Goal: Find specific page/section: Locate item on page

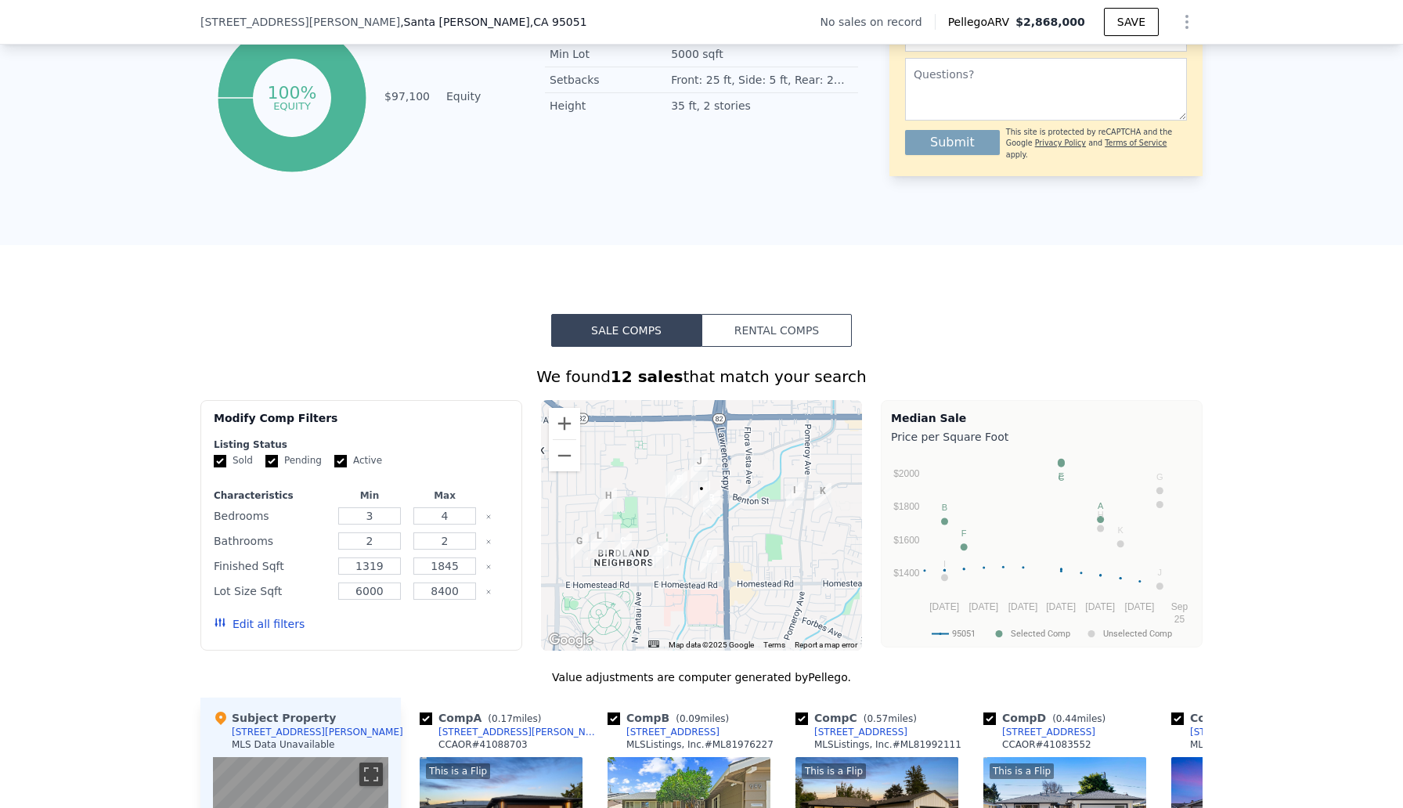
scroll to position [866, 0]
click at [562, 424] on button "Zoom in" at bounding box center [564, 424] width 31 height 31
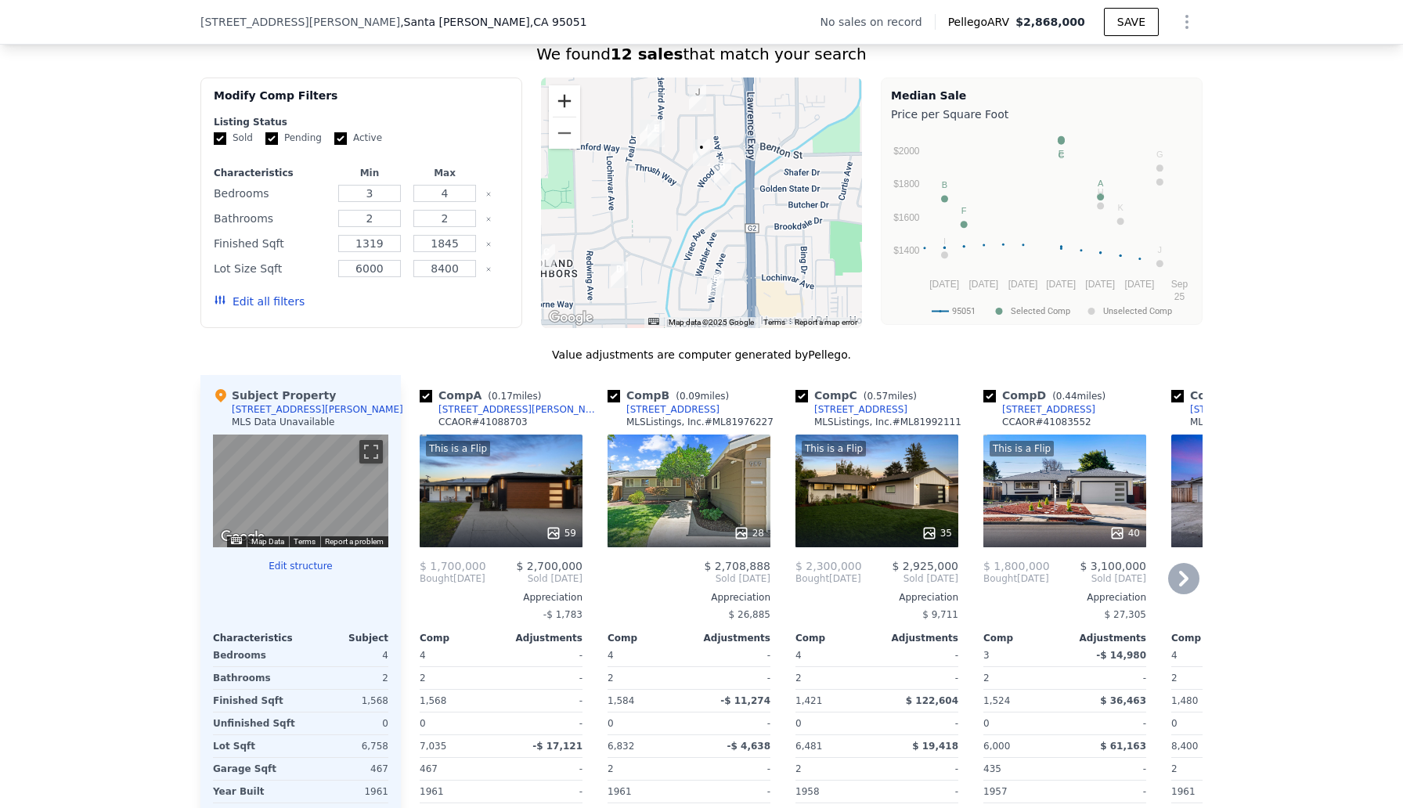
scroll to position [1190, 0]
click at [717, 490] on div "28" at bounding box center [689, 490] width 163 height 113
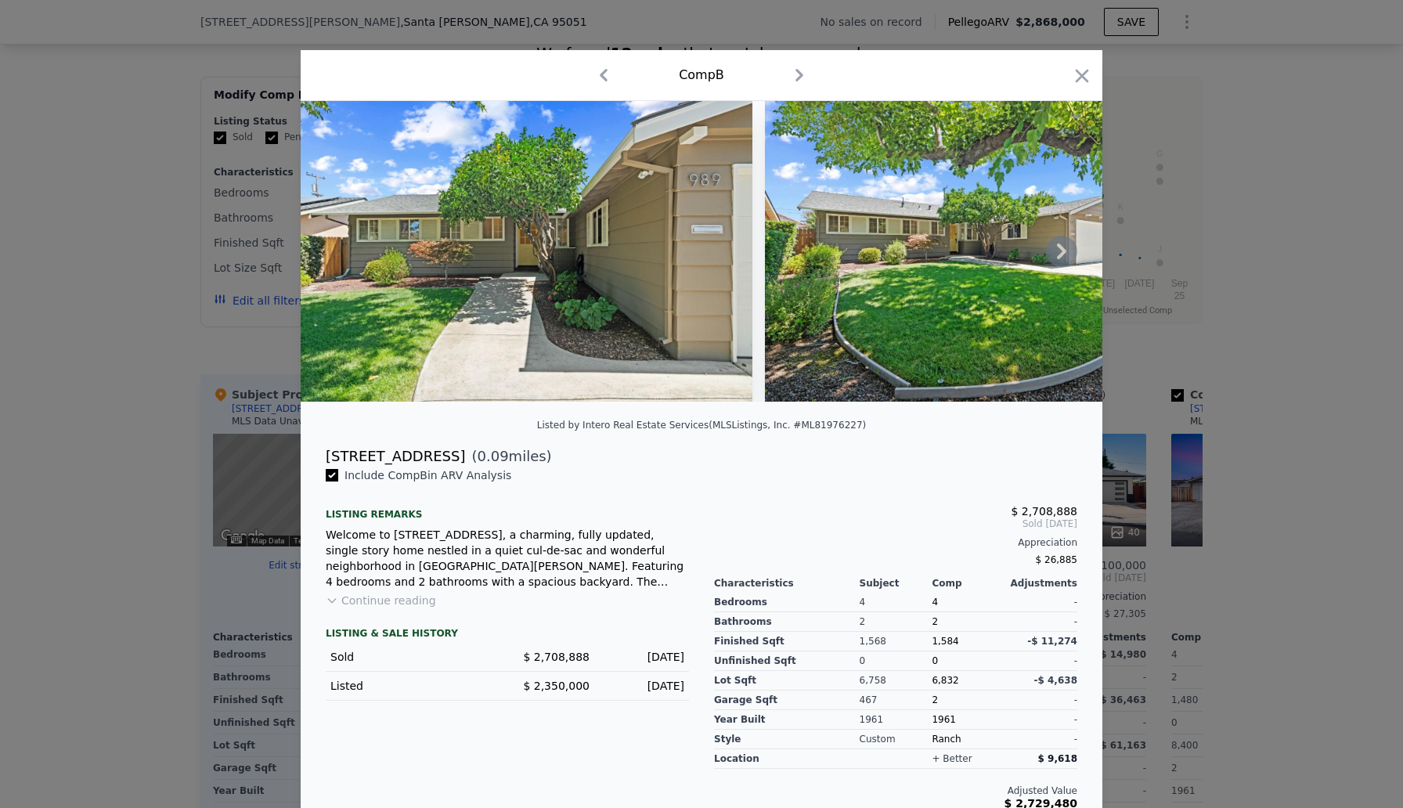
click at [1060, 252] on icon at bounding box center [1061, 251] width 31 height 31
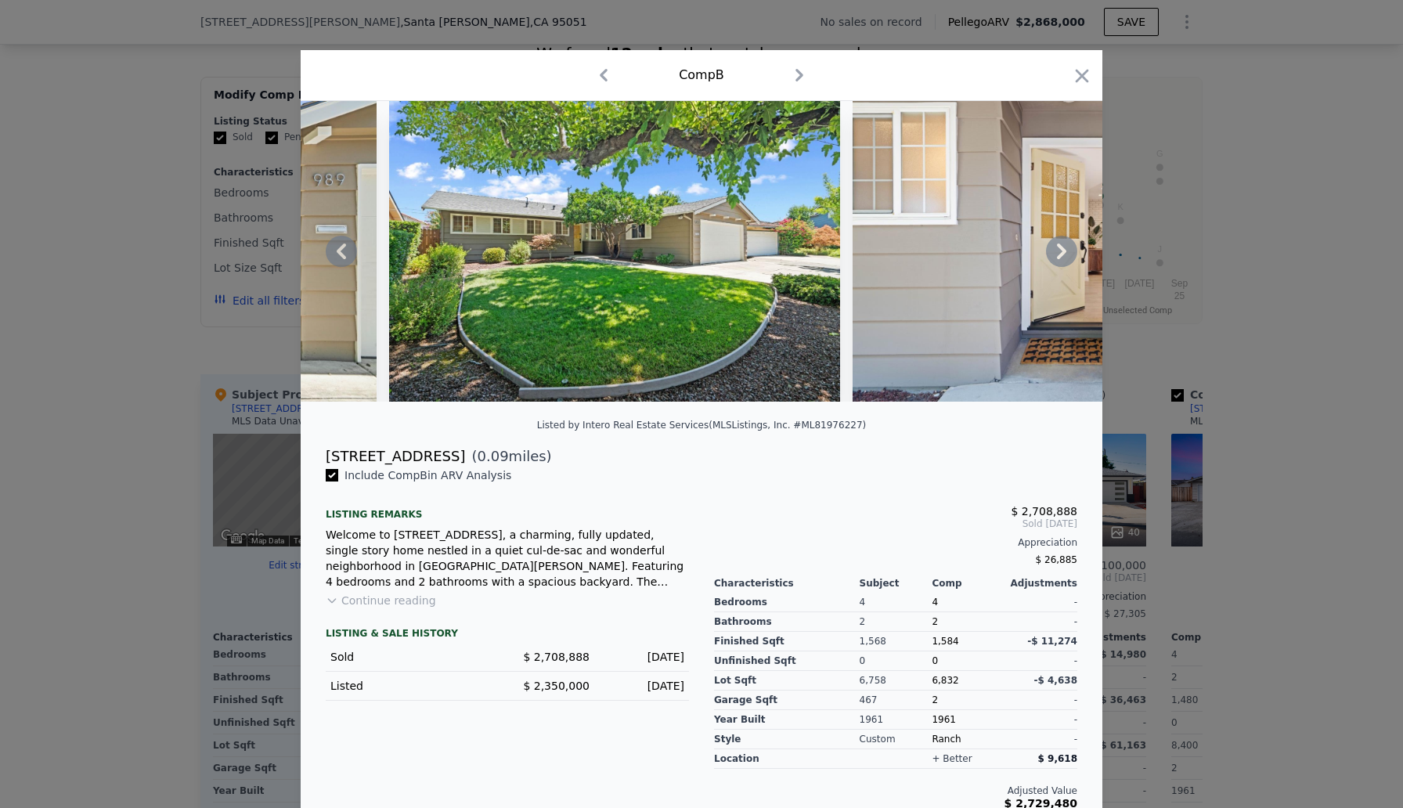
click at [1064, 251] on icon at bounding box center [1061, 252] width 9 height 16
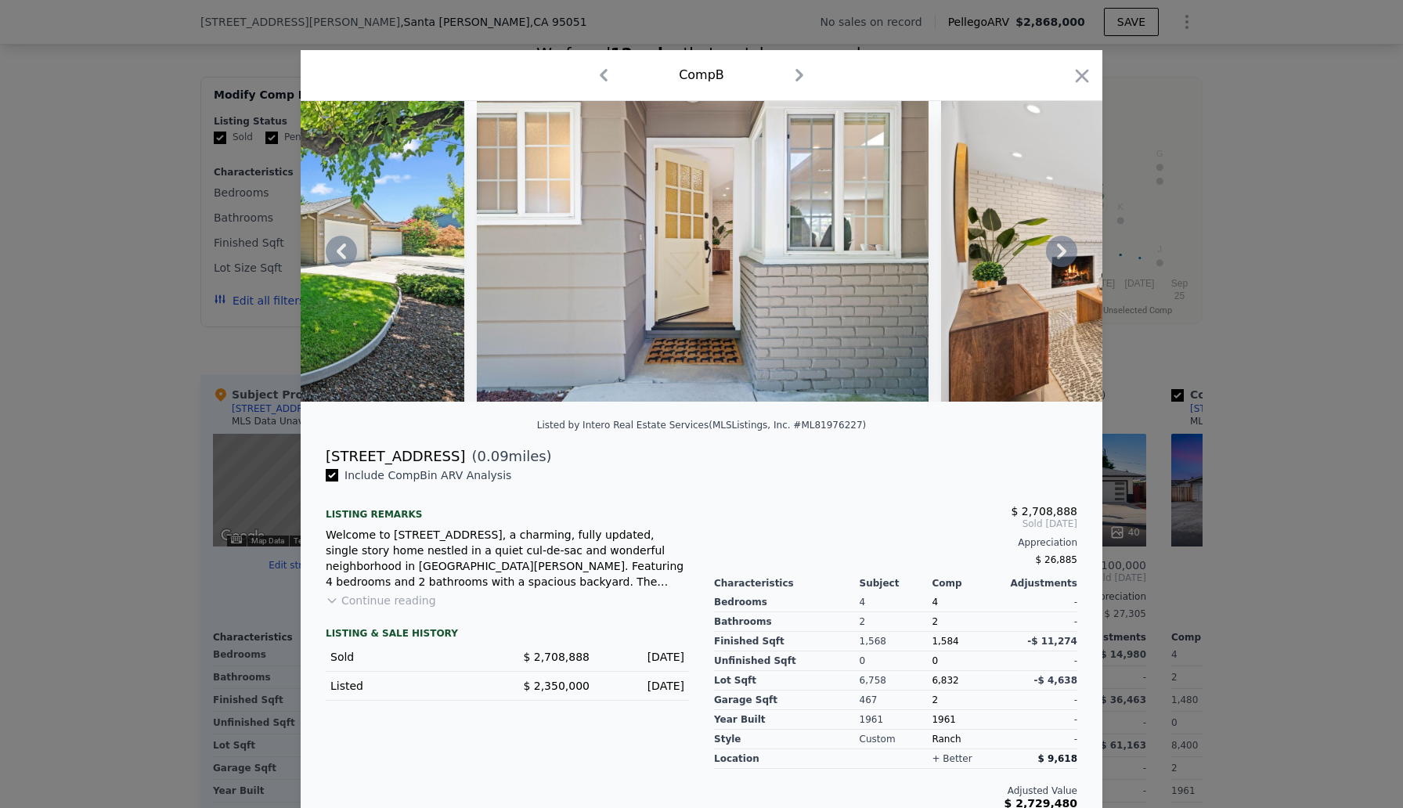
click at [1066, 251] on icon at bounding box center [1061, 252] width 9 height 16
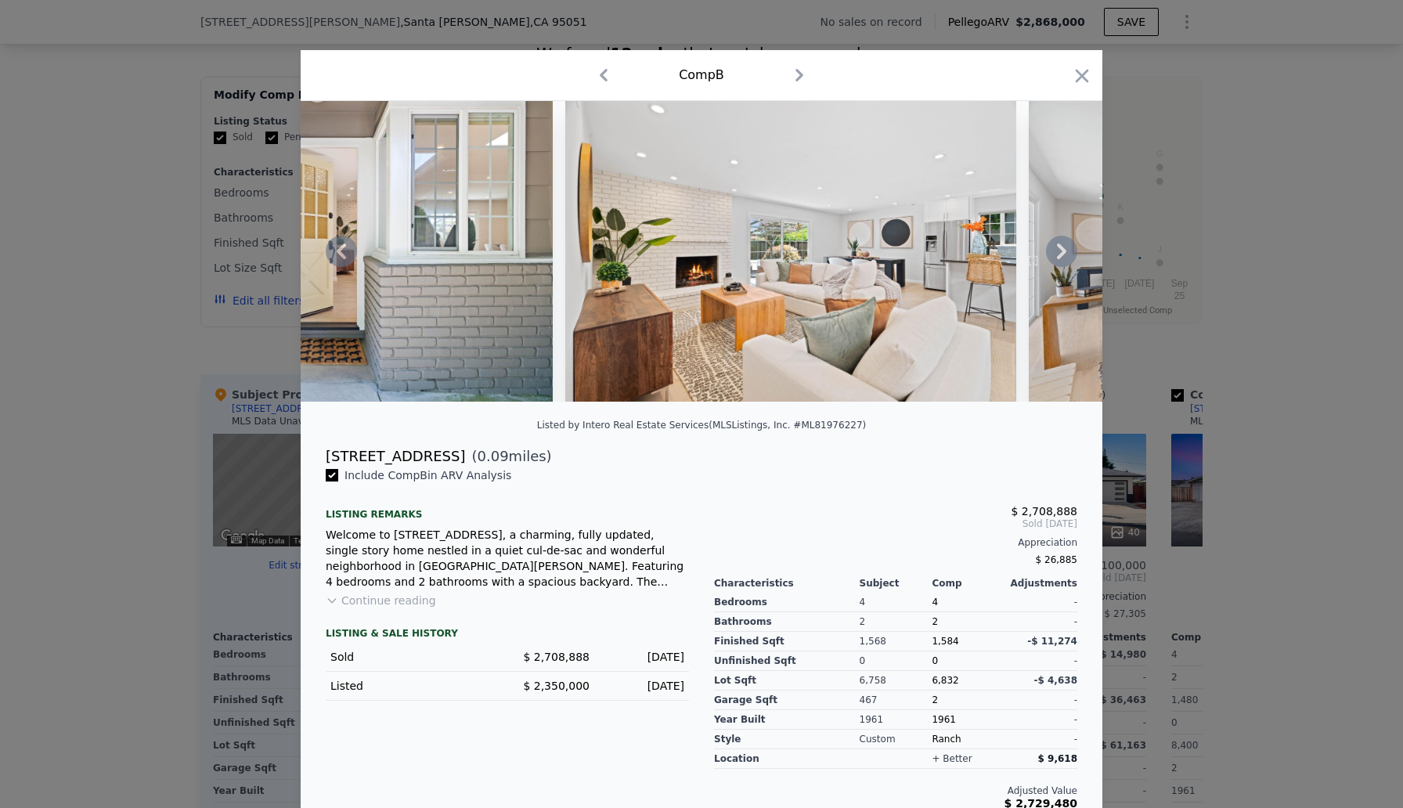
click at [1067, 251] on icon at bounding box center [1061, 251] width 31 height 31
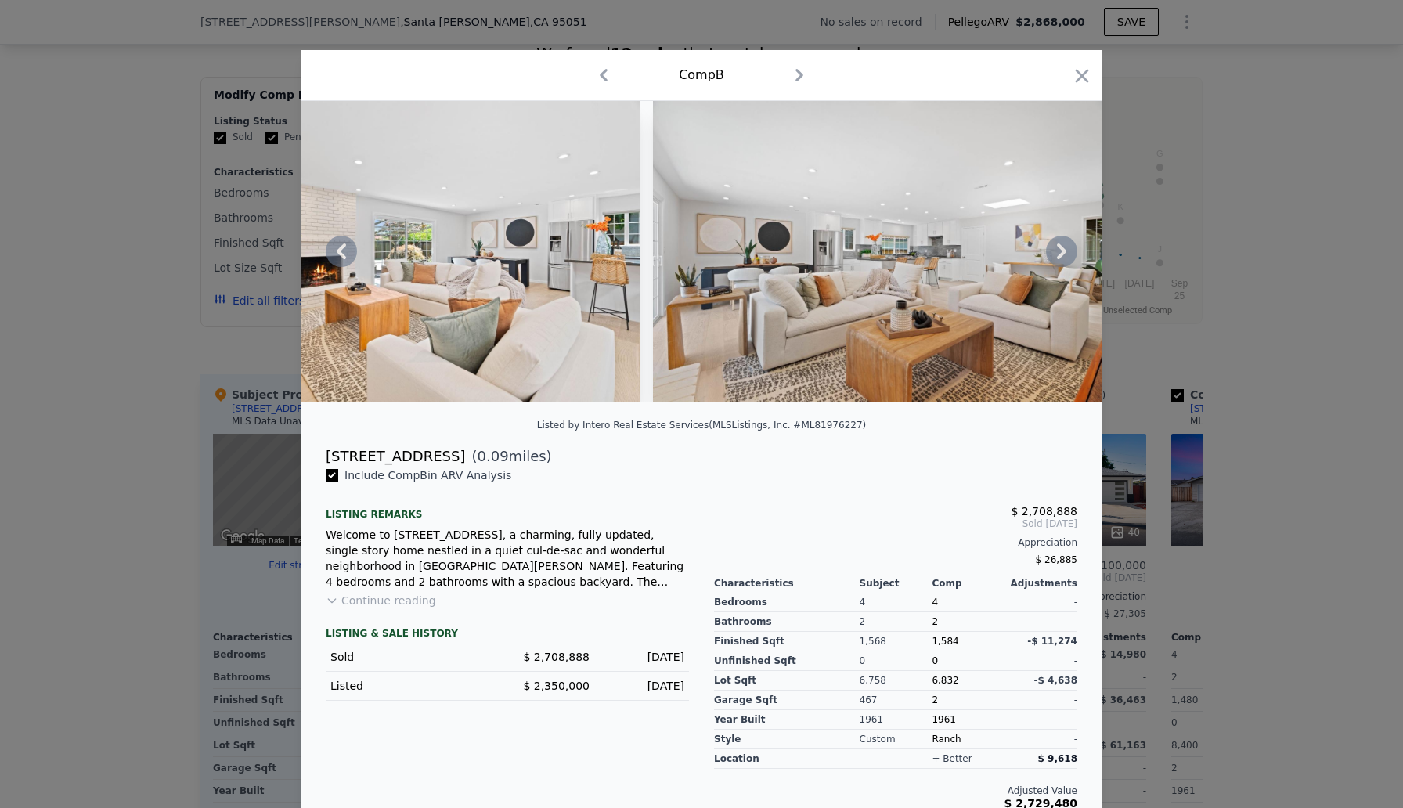
click at [1067, 247] on icon at bounding box center [1061, 251] width 31 height 31
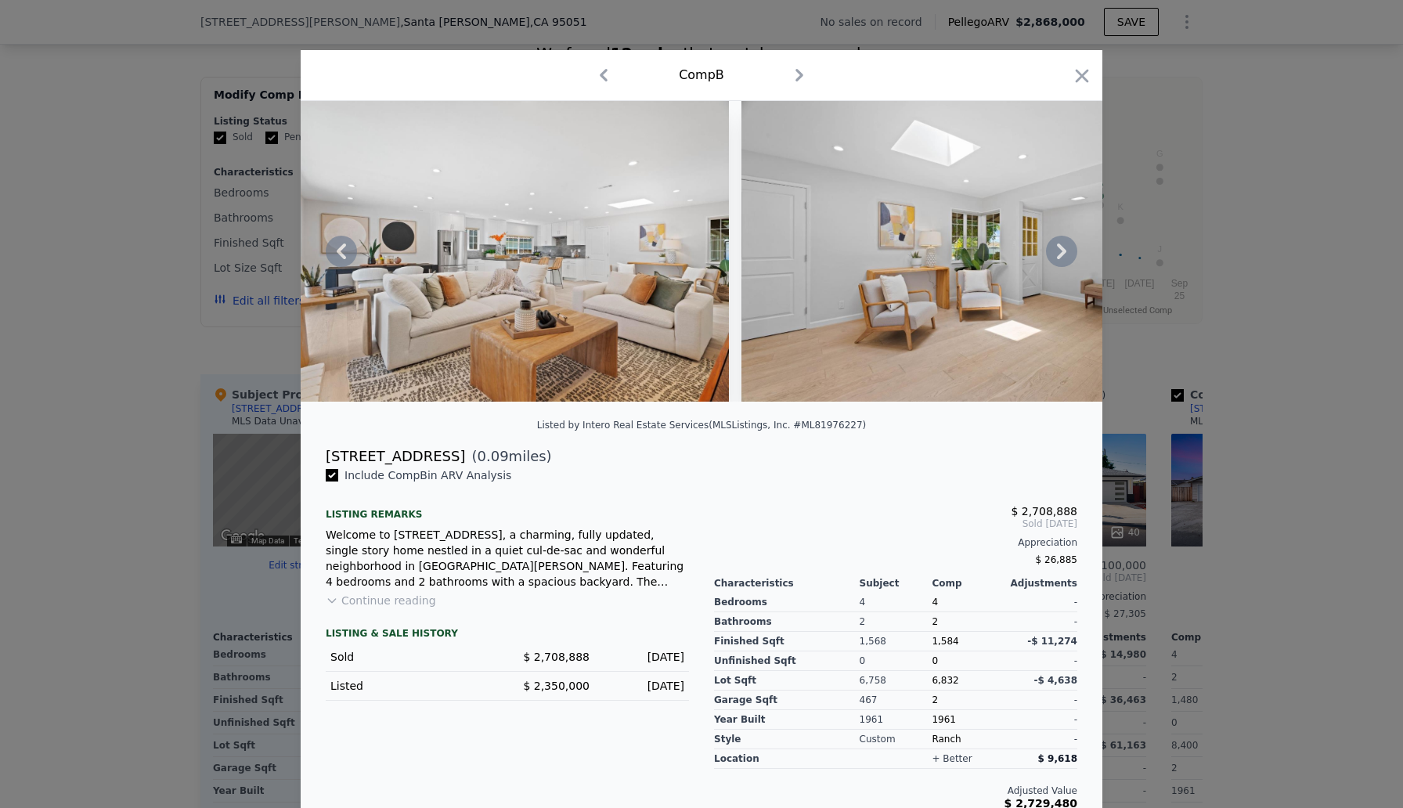
click at [1067, 247] on icon at bounding box center [1061, 251] width 31 height 31
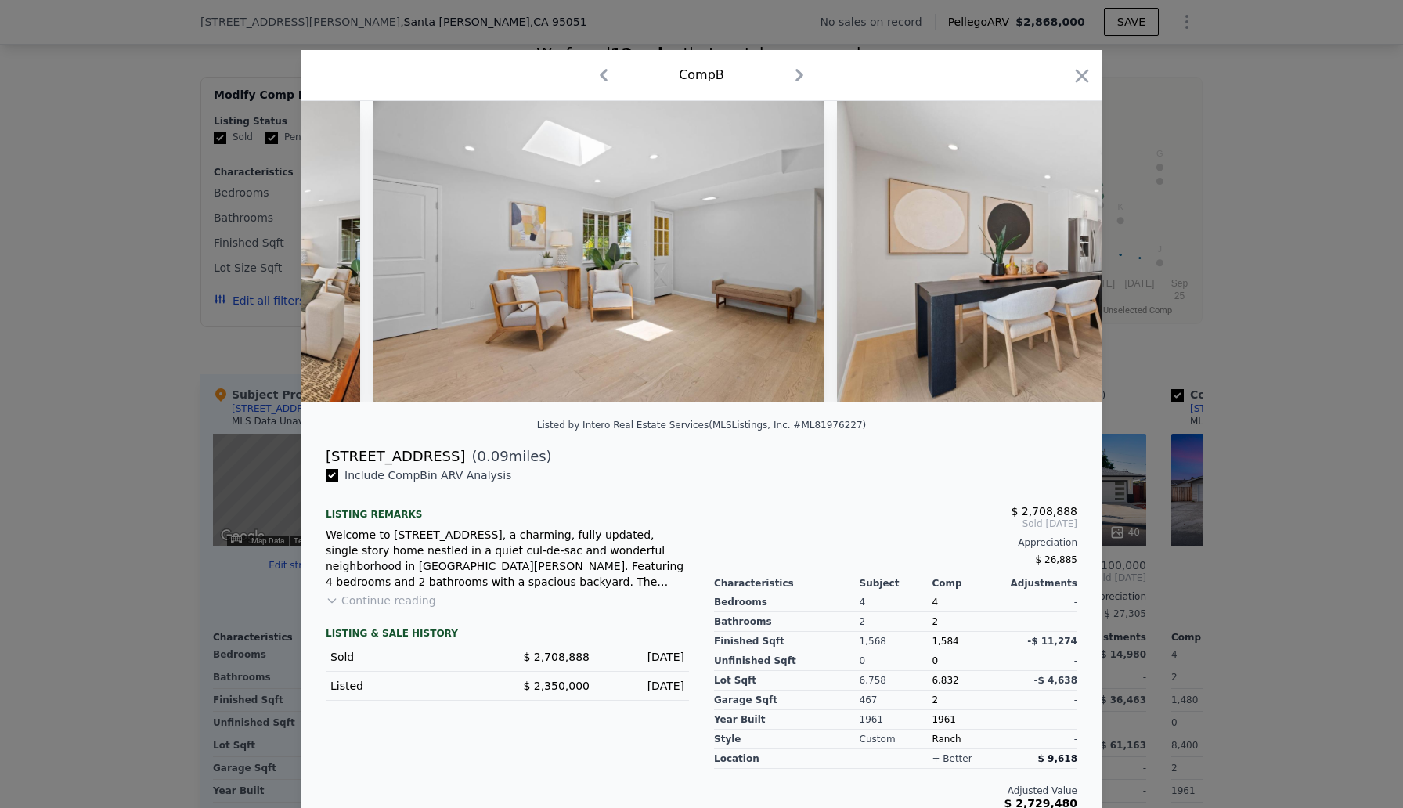
scroll to position [0, 2255]
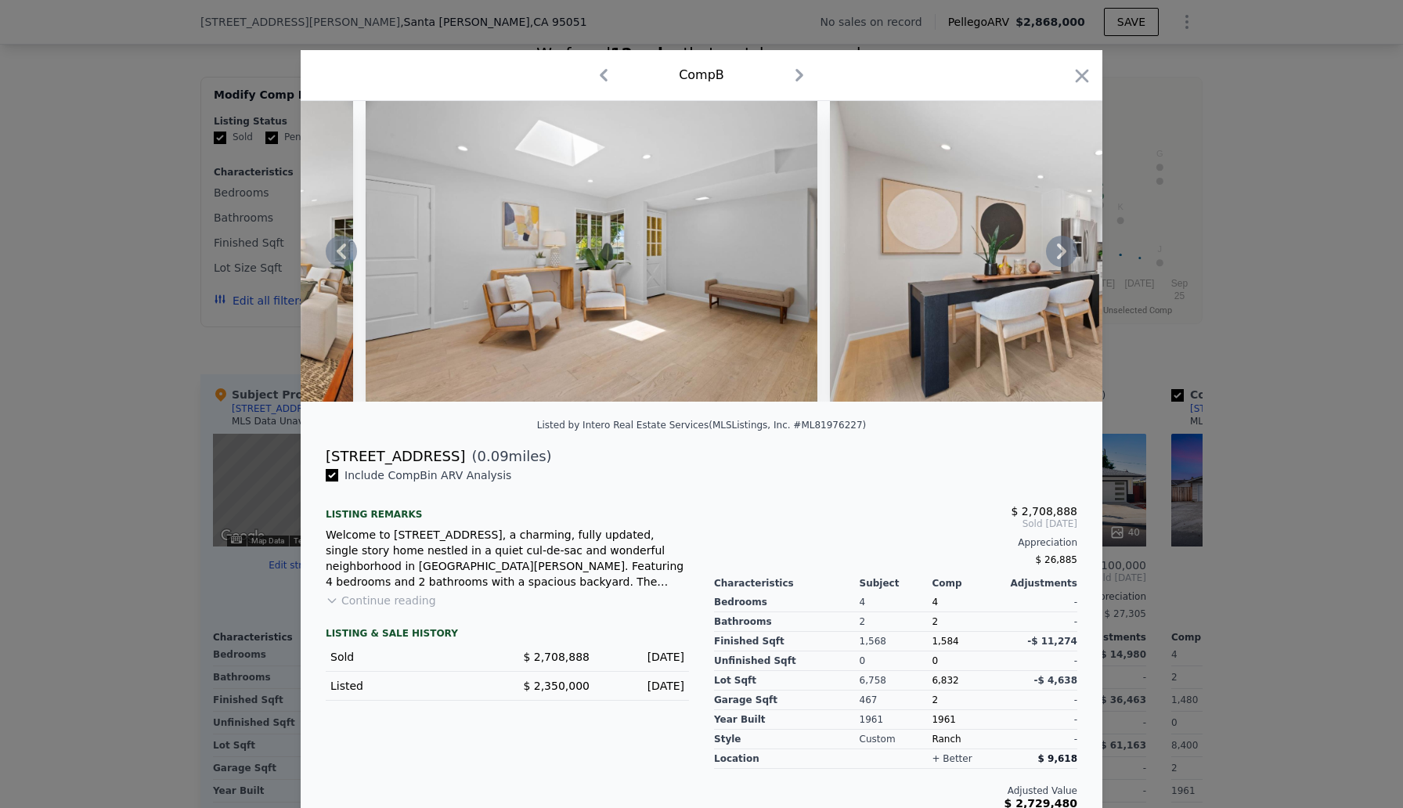
click at [1067, 247] on div at bounding box center [702, 251] width 802 height 301
click at [1067, 247] on icon at bounding box center [1061, 251] width 31 height 31
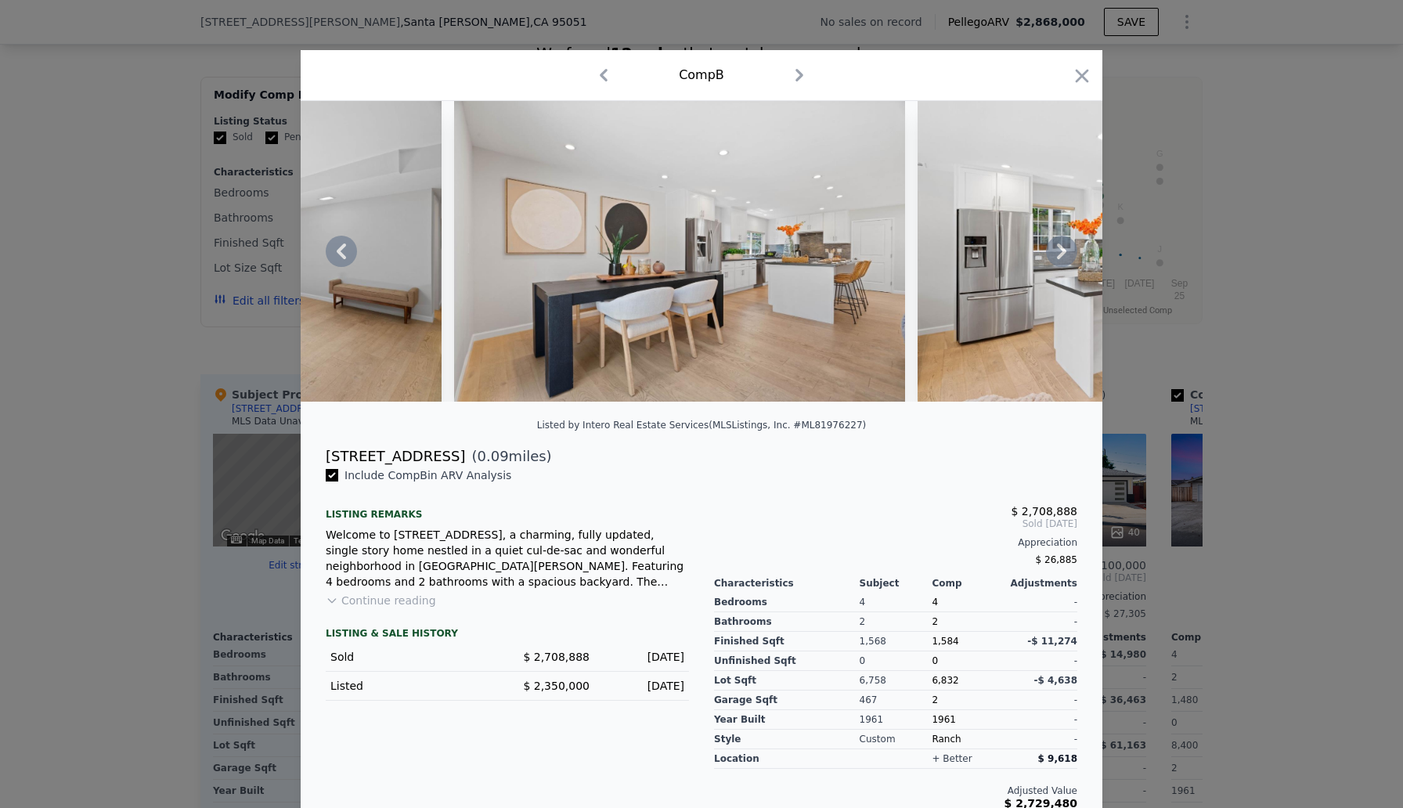
click at [1067, 247] on icon at bounding box center [1061, 251] width 31 height 31
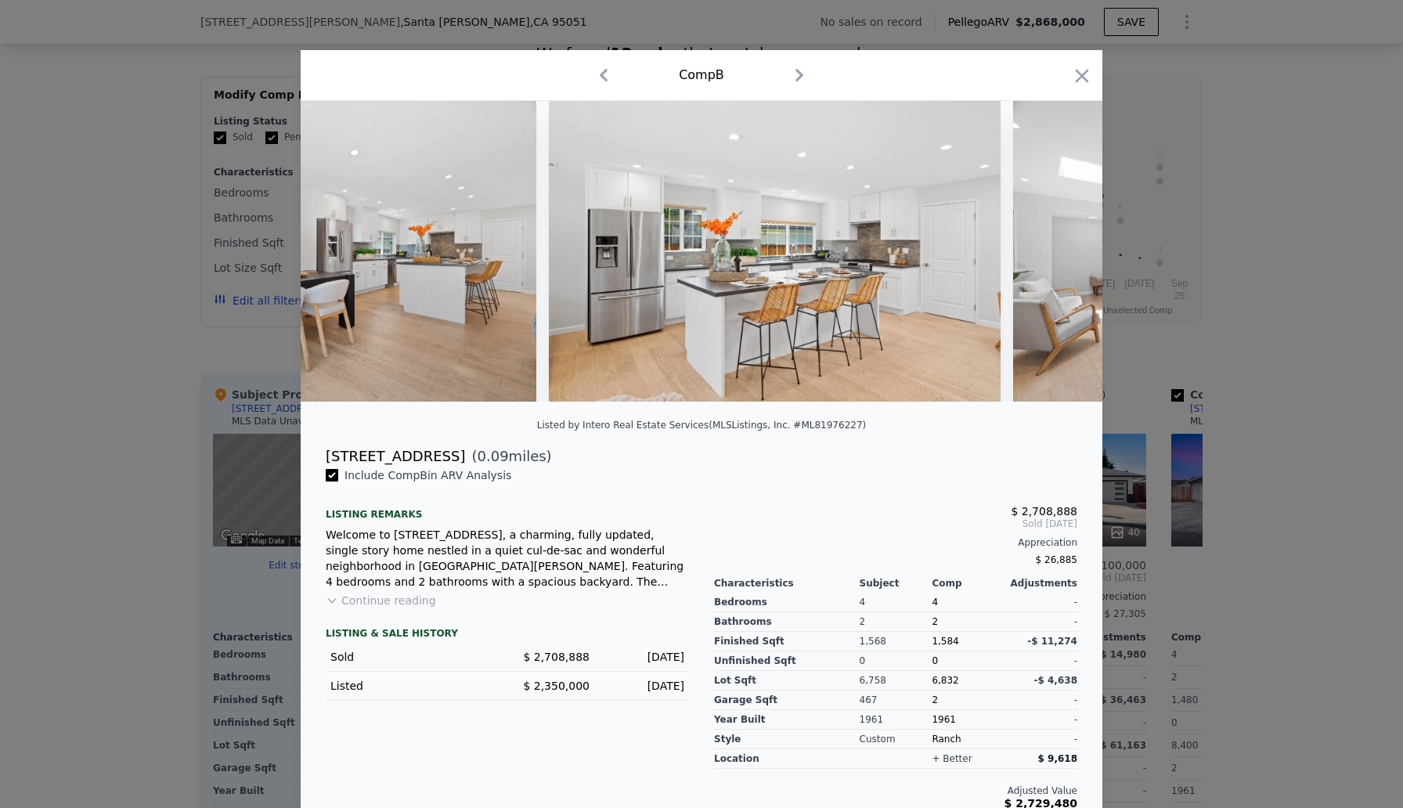
scroll to position [0, 3007]
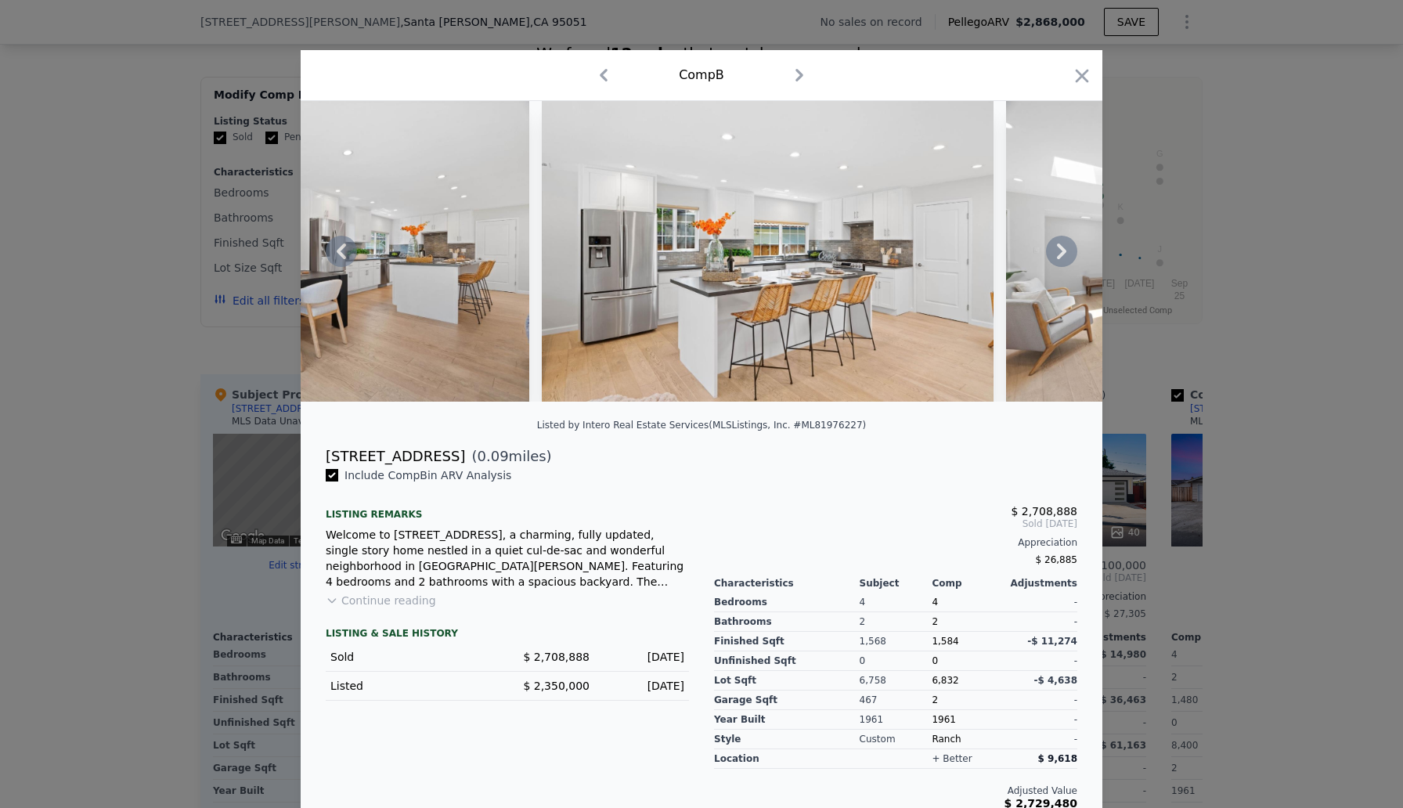
click at [1067, 247] on icon at bounding box center [1061, 251] width 31 height 31
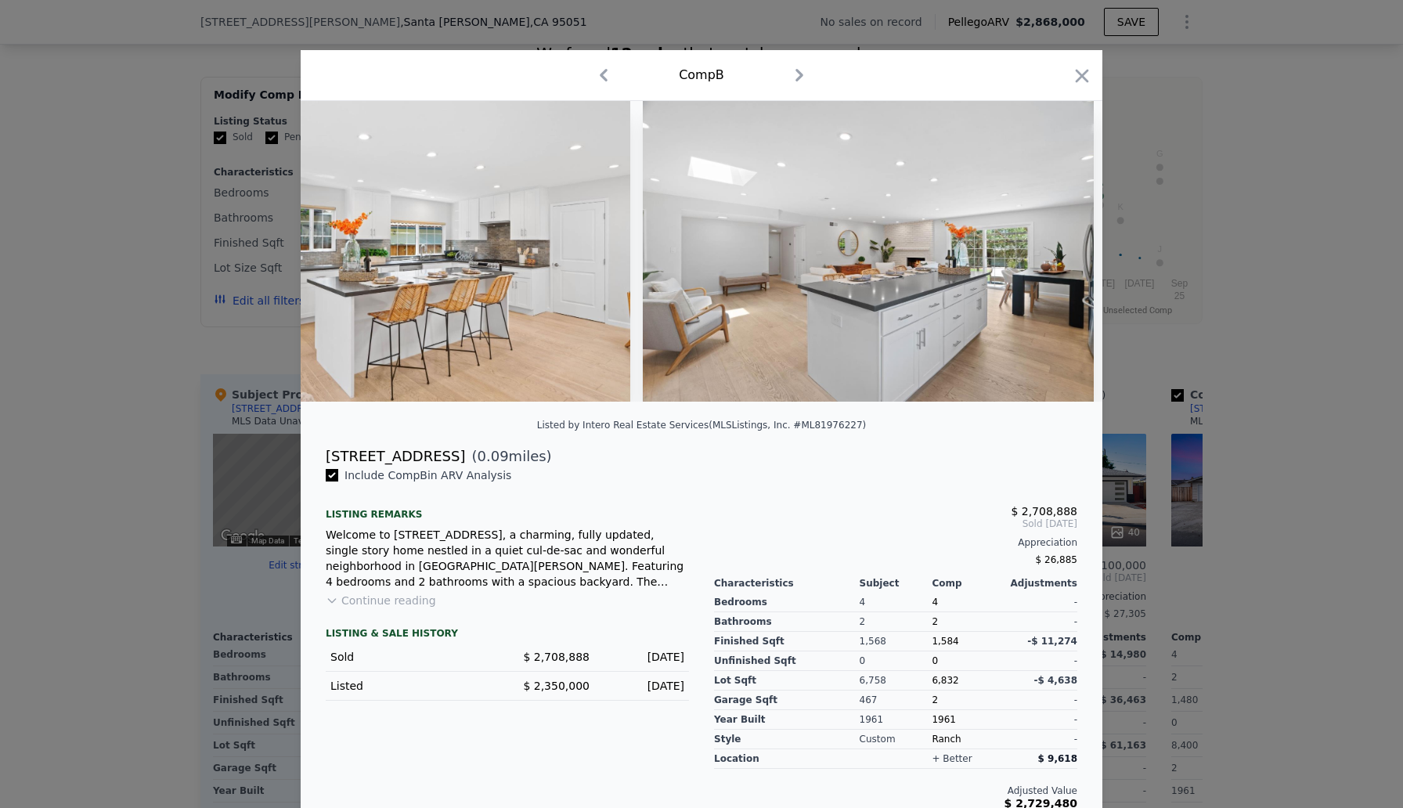
scroll to position [0, 3383]
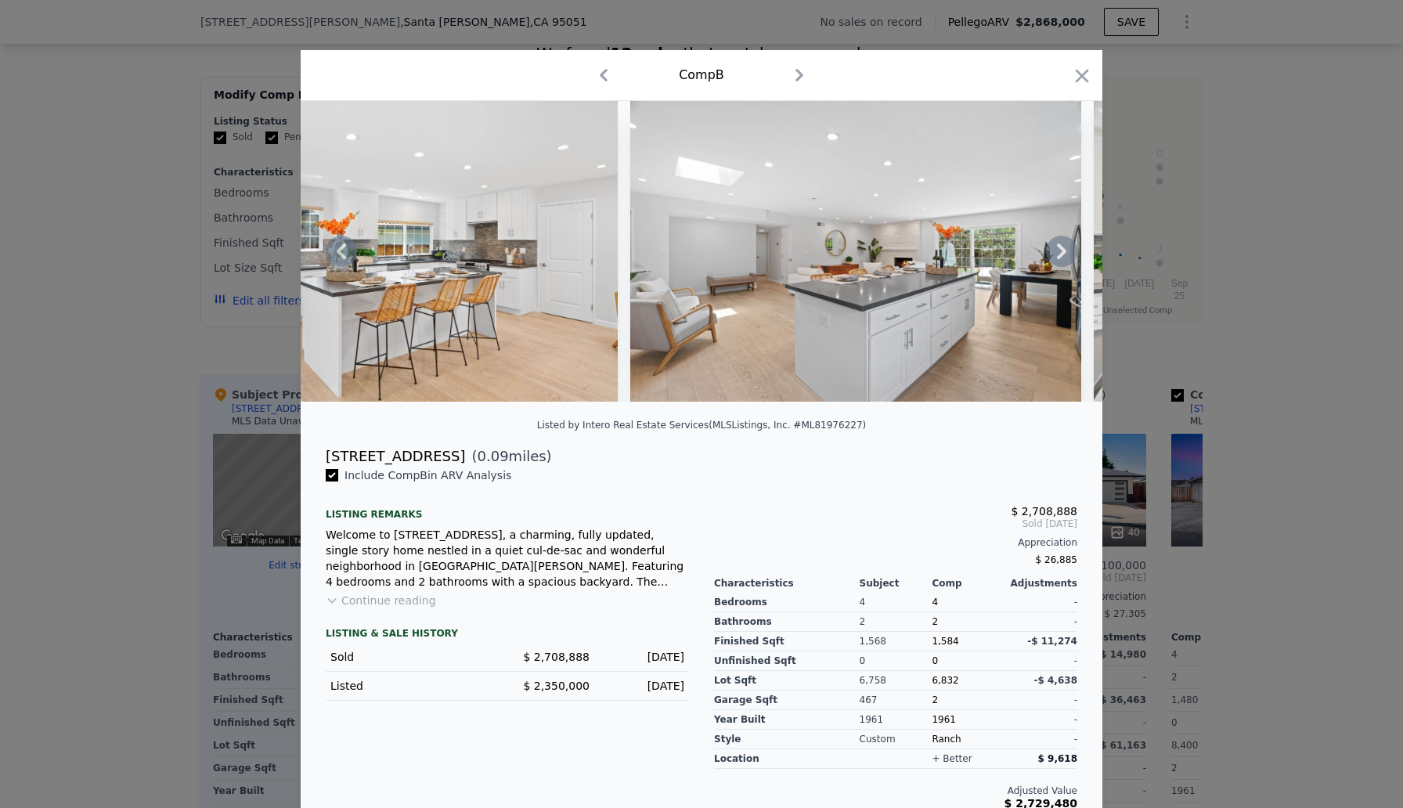
click at [1067, 247] on icon at bounding box center [1061, 251] width 31 height 31
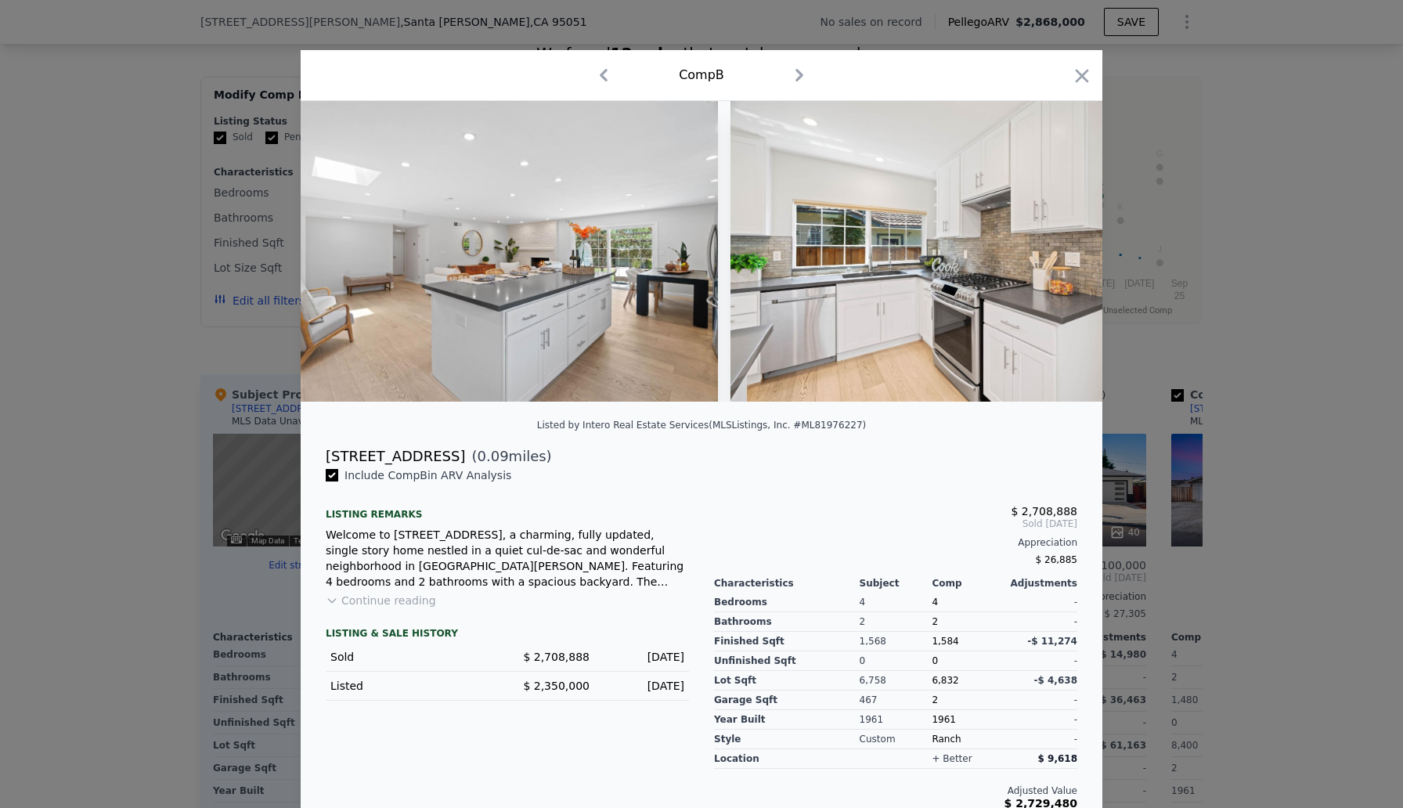
scroll to position [0, 3759]
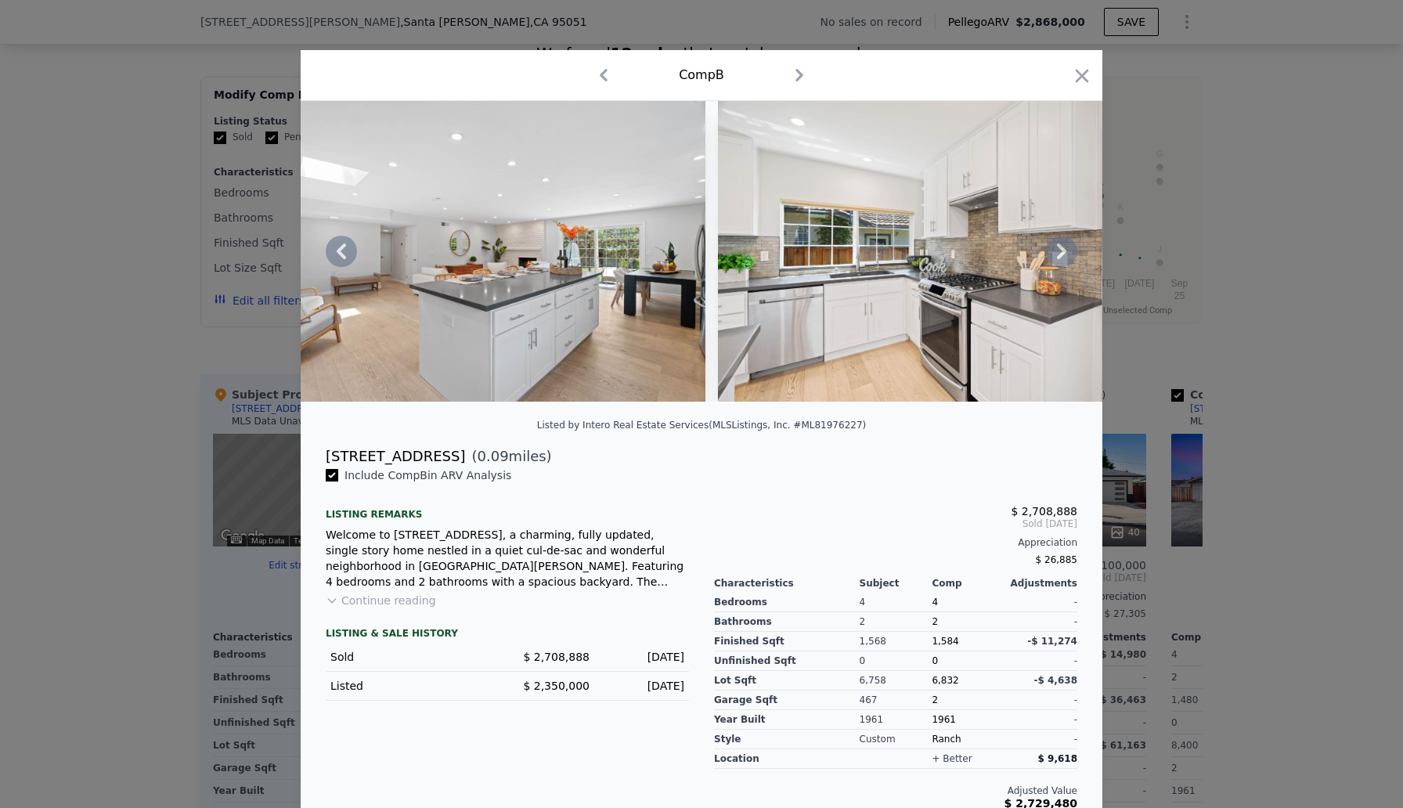
click at [1066, 247] on icon at bounding box center [1061, 251] width 31 height 31
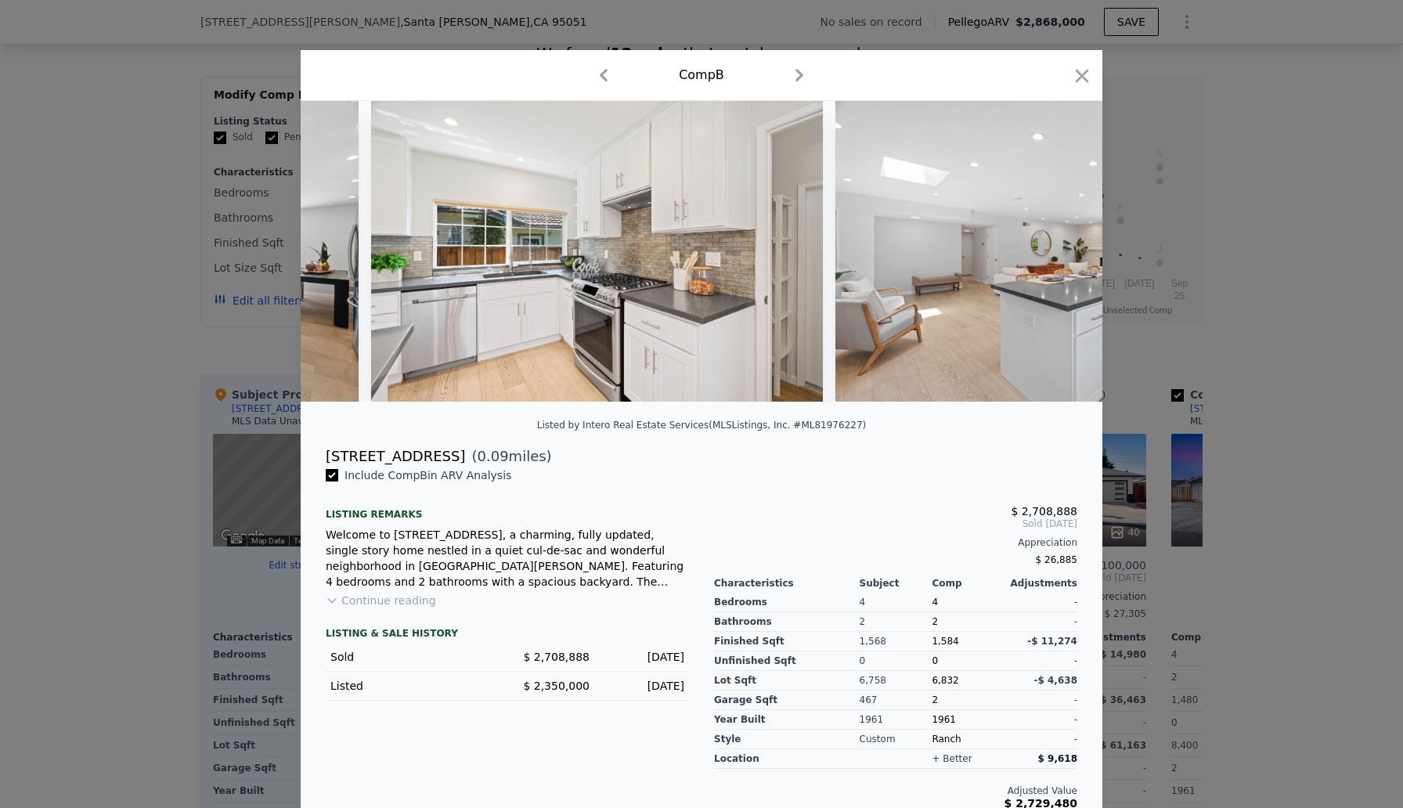
scroll to position [0, 4135]
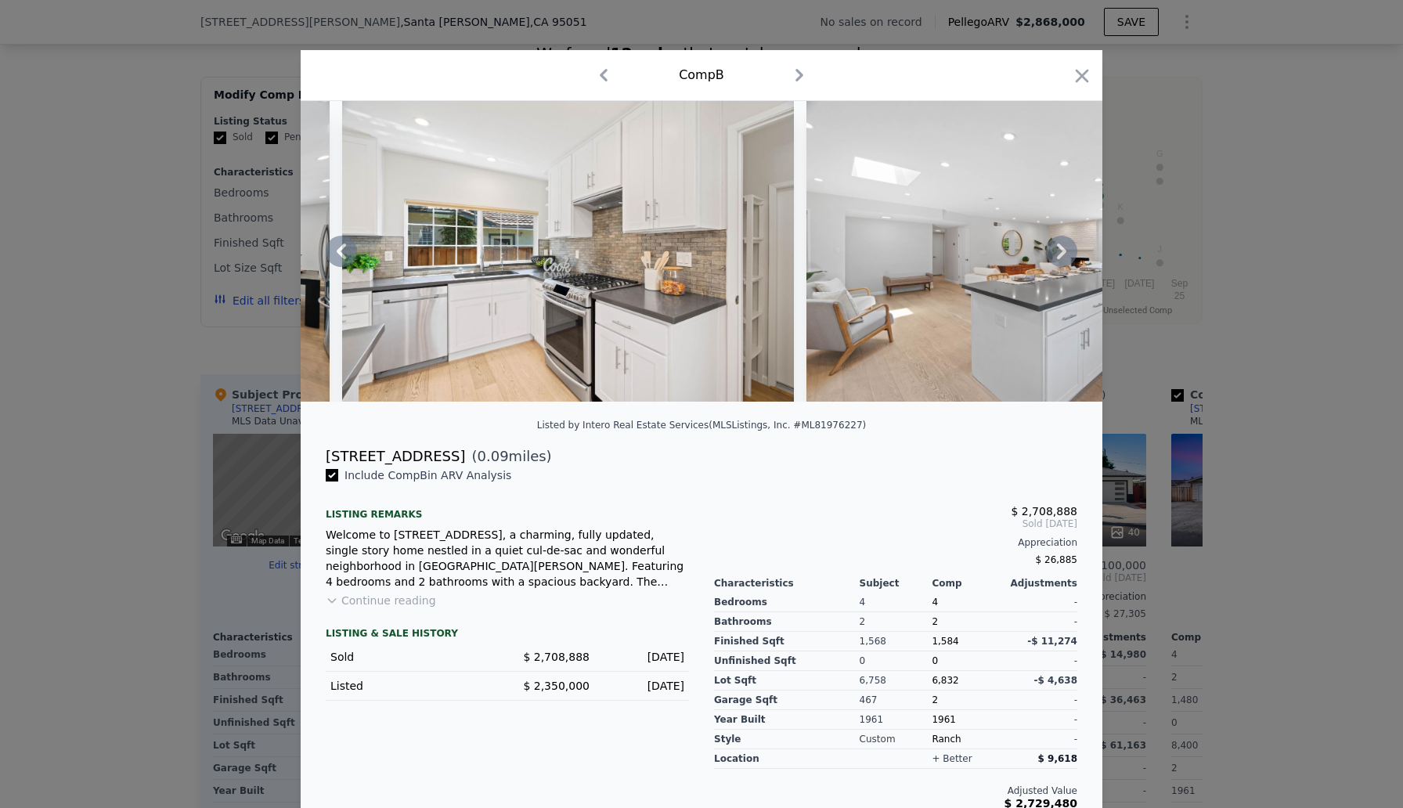
click at [1065, 247] on icon at bounding box center [1061, 251] width 31 height 31
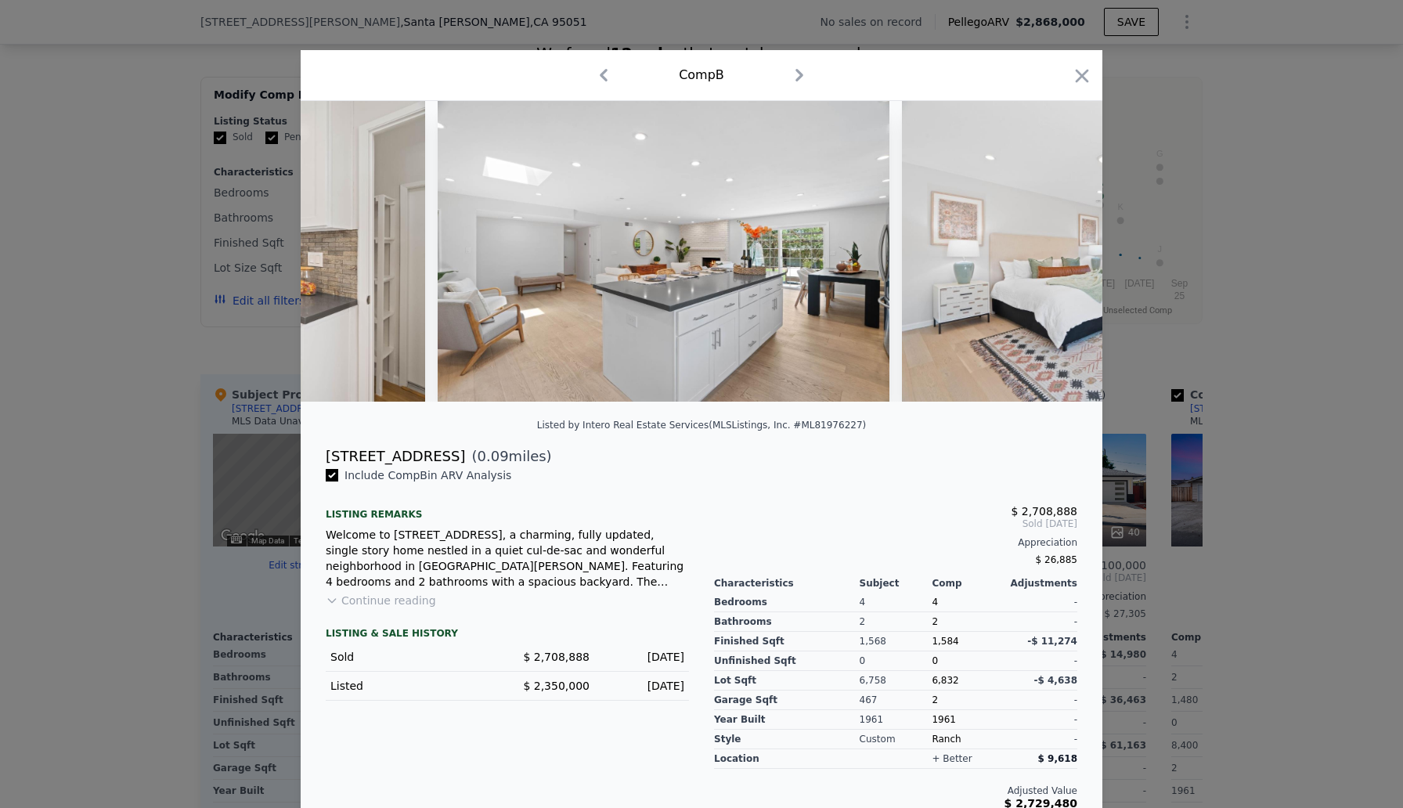
scroll to position [0, 4511]
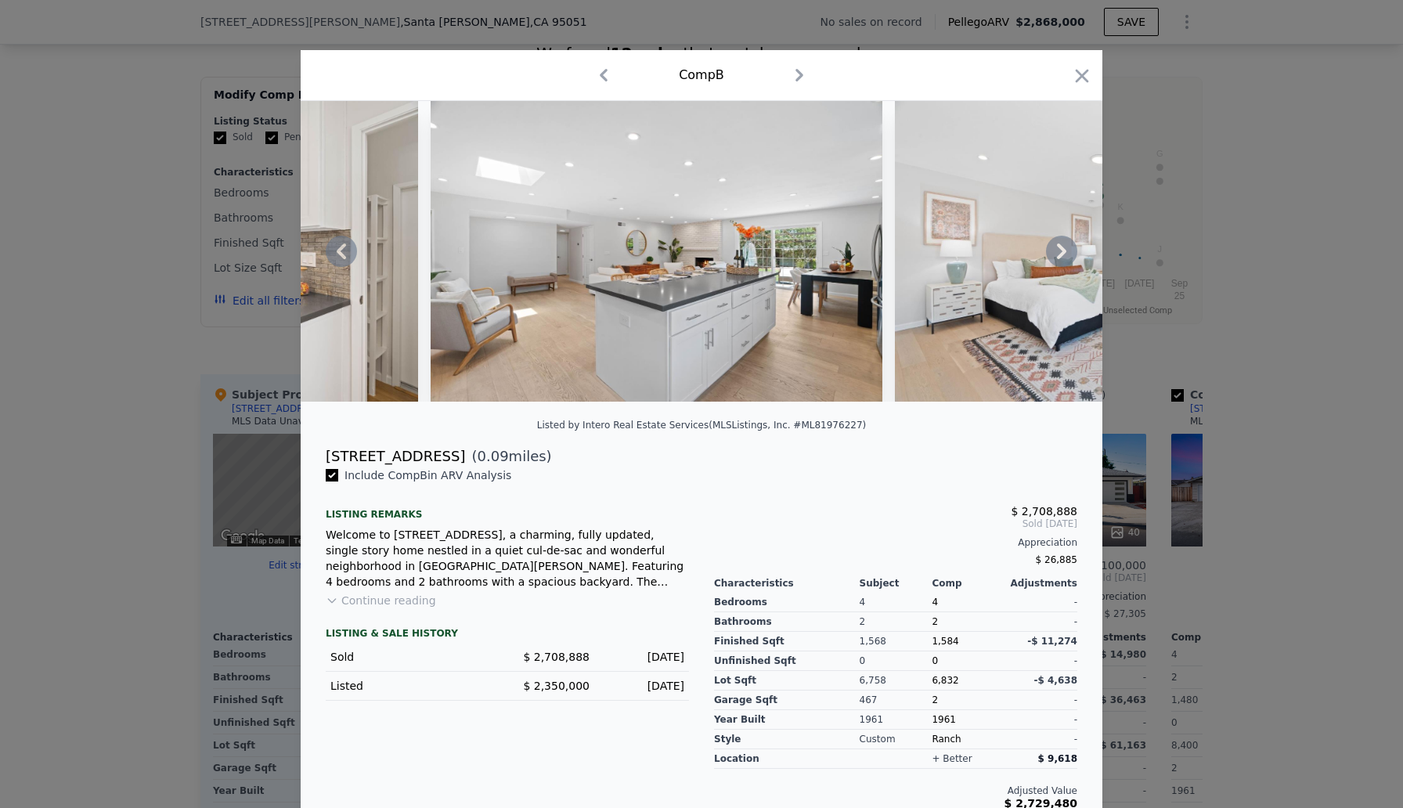
click at [1064, 252] on icon at bounding box center [1061, 252] width 9 height 16
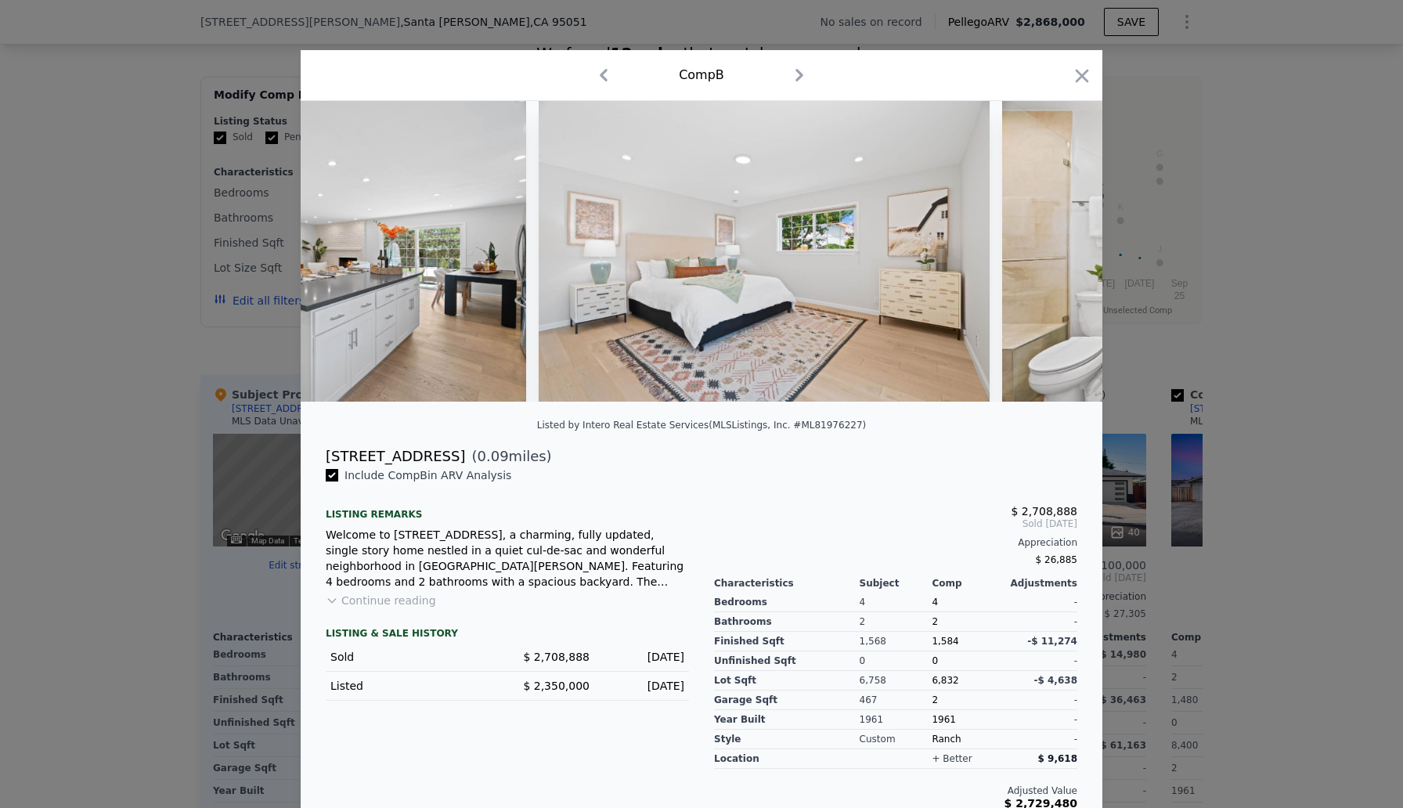
scroll to position [0, 4887]
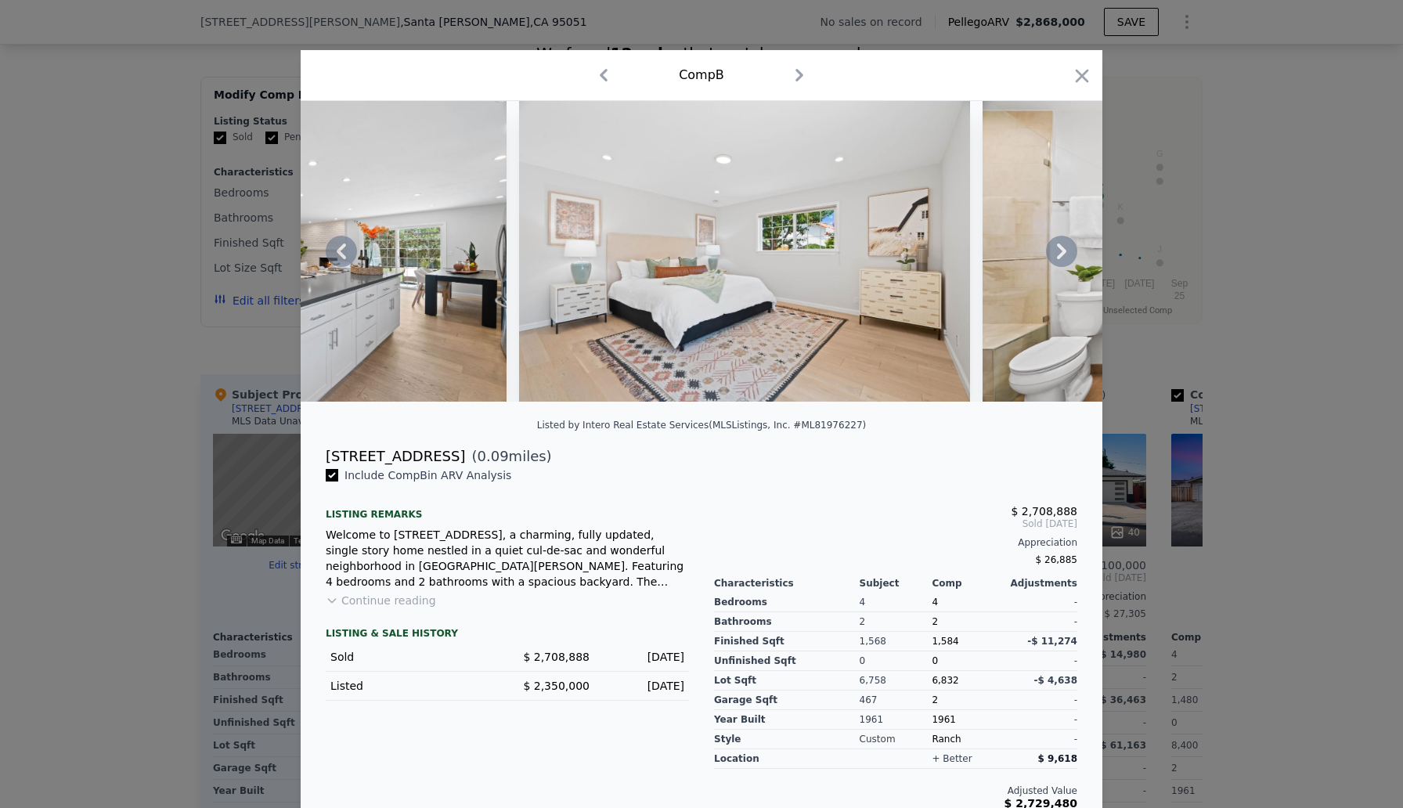
click at [1064, 252] on icon at bounding box center [1061, 252] width 9 height 16
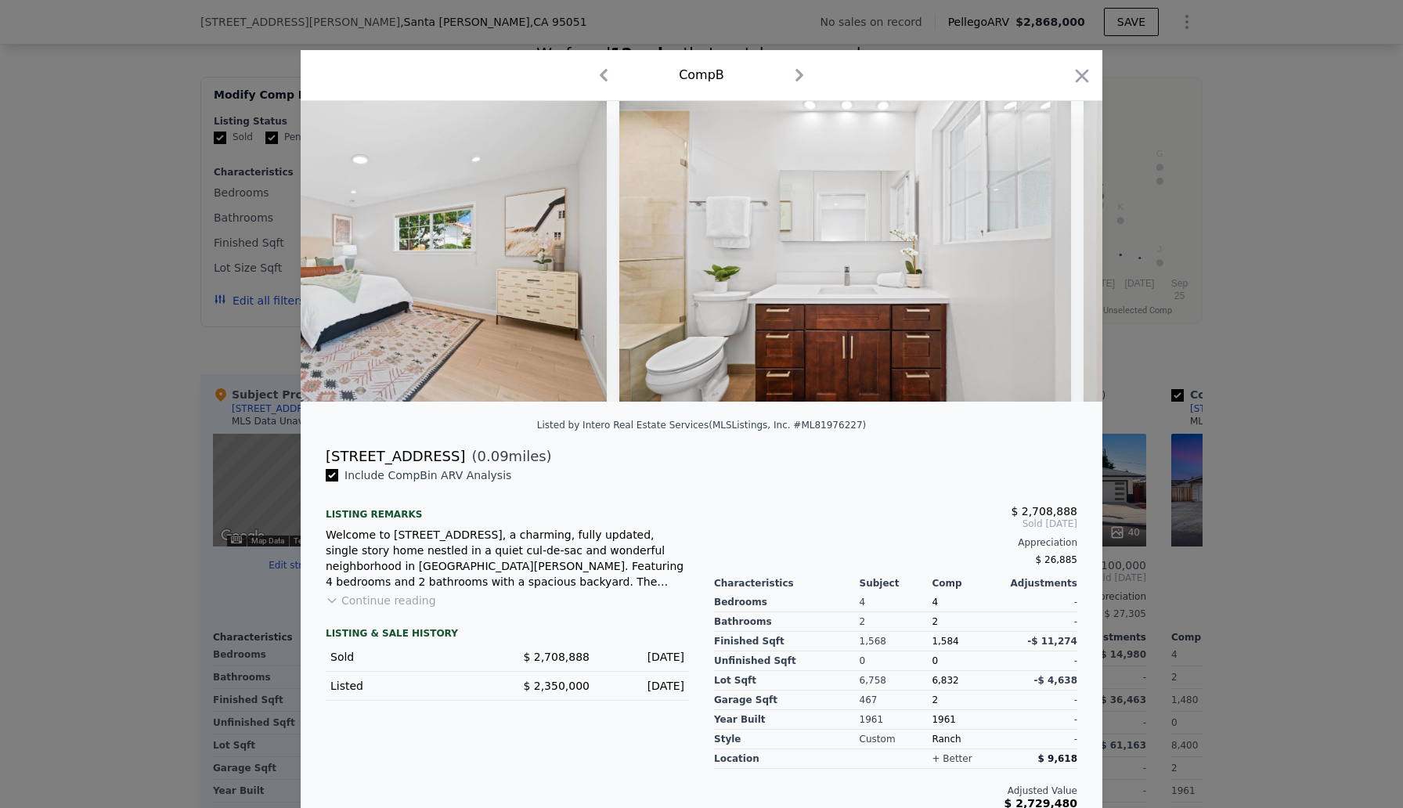
scroll to position [0, 5263]
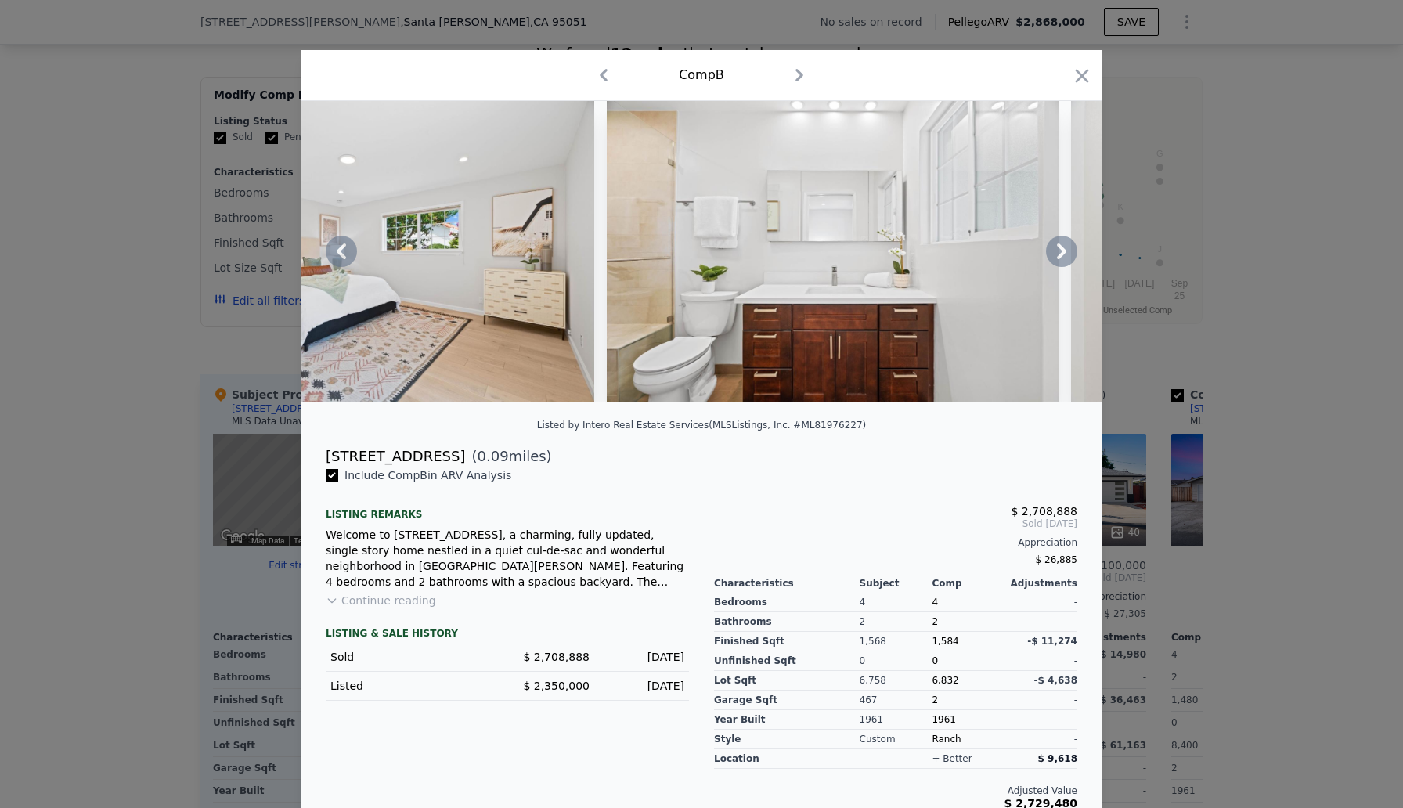
click at [1064, 252] on icon at bounding box center [1061, 252] width 9 height 16
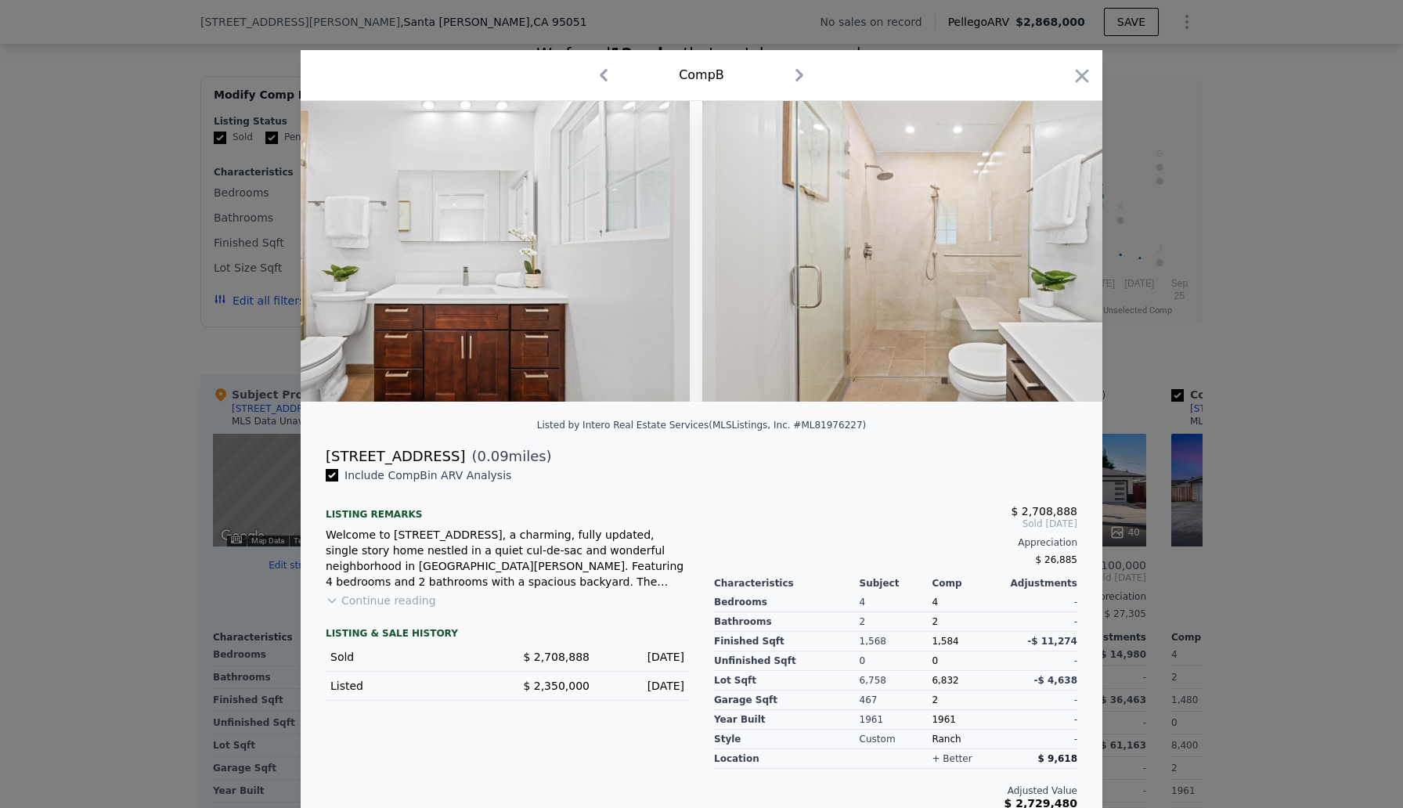
scroll to position [0, 5639]
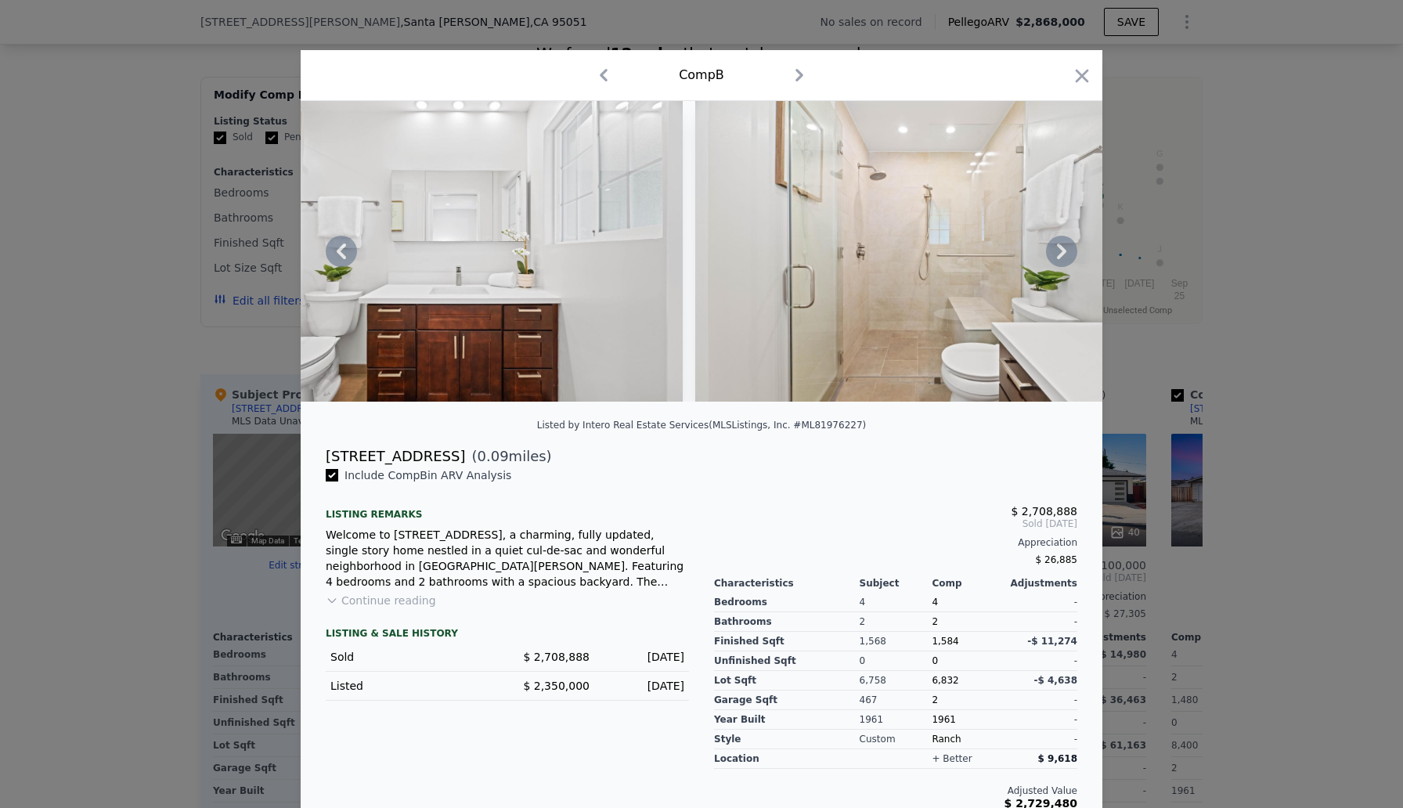
click at [1064, 252] on icon at bounding box center [1061, 252] width 9 height 16
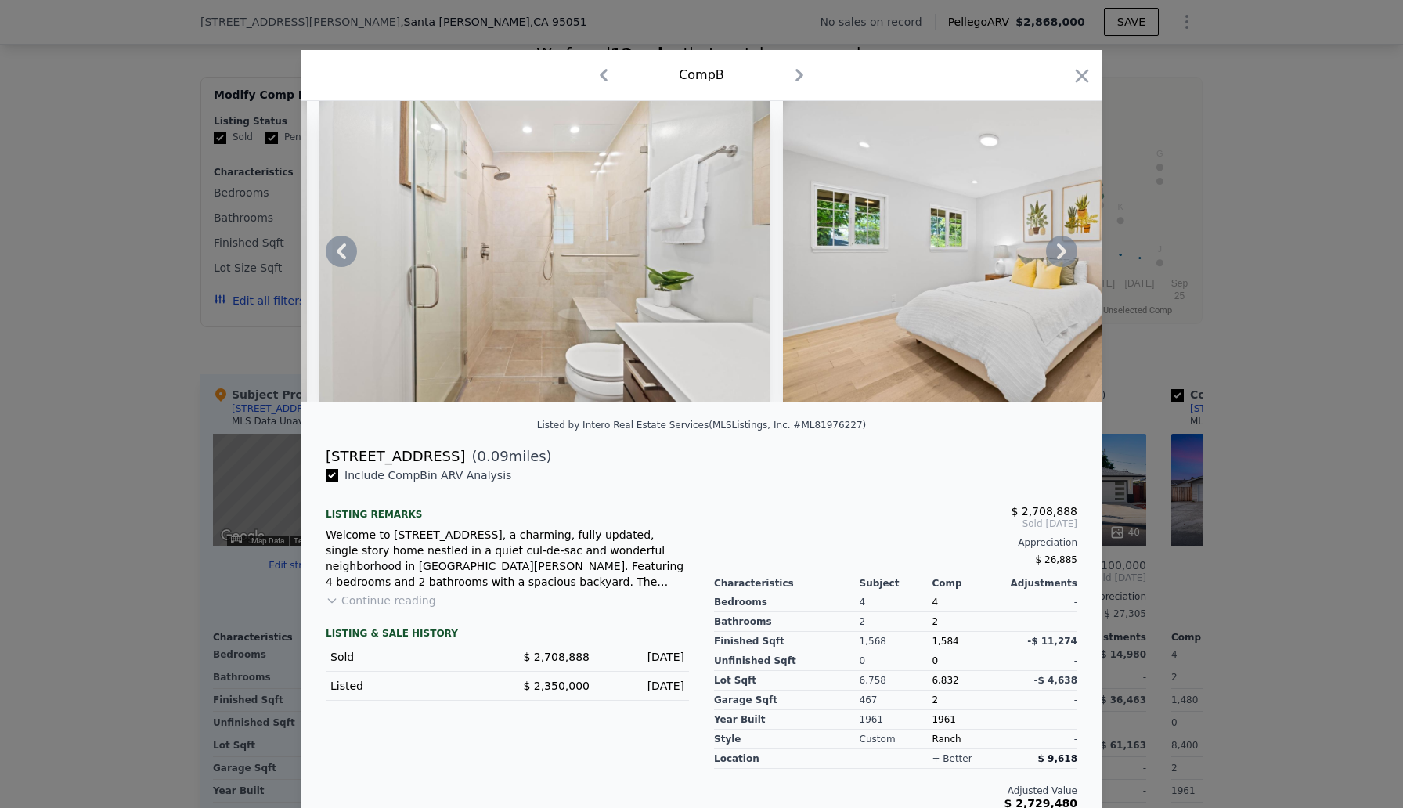
click at [1064, 252] on icon at bounding box center [1061, 252] width 9 height 16
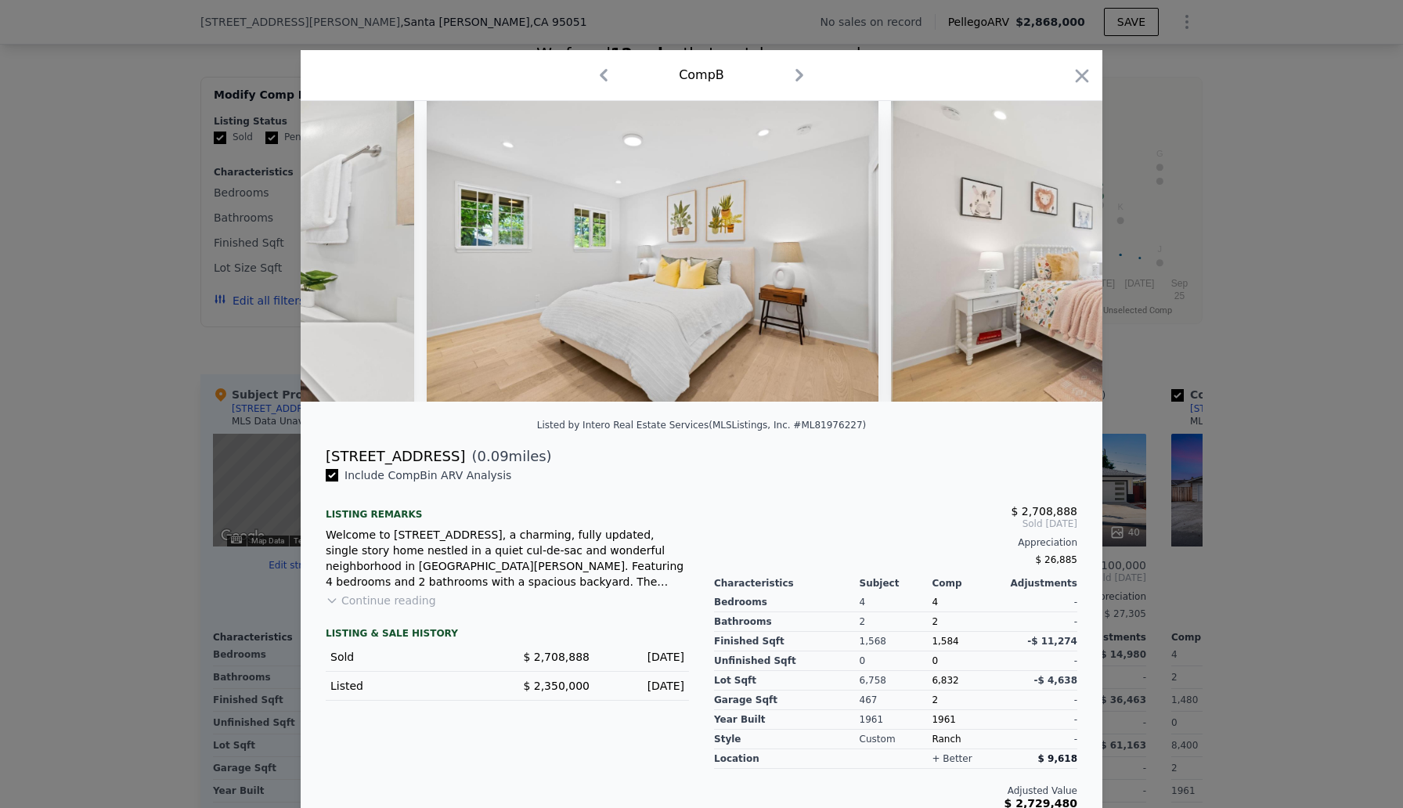
scroll to position [0, 6391]
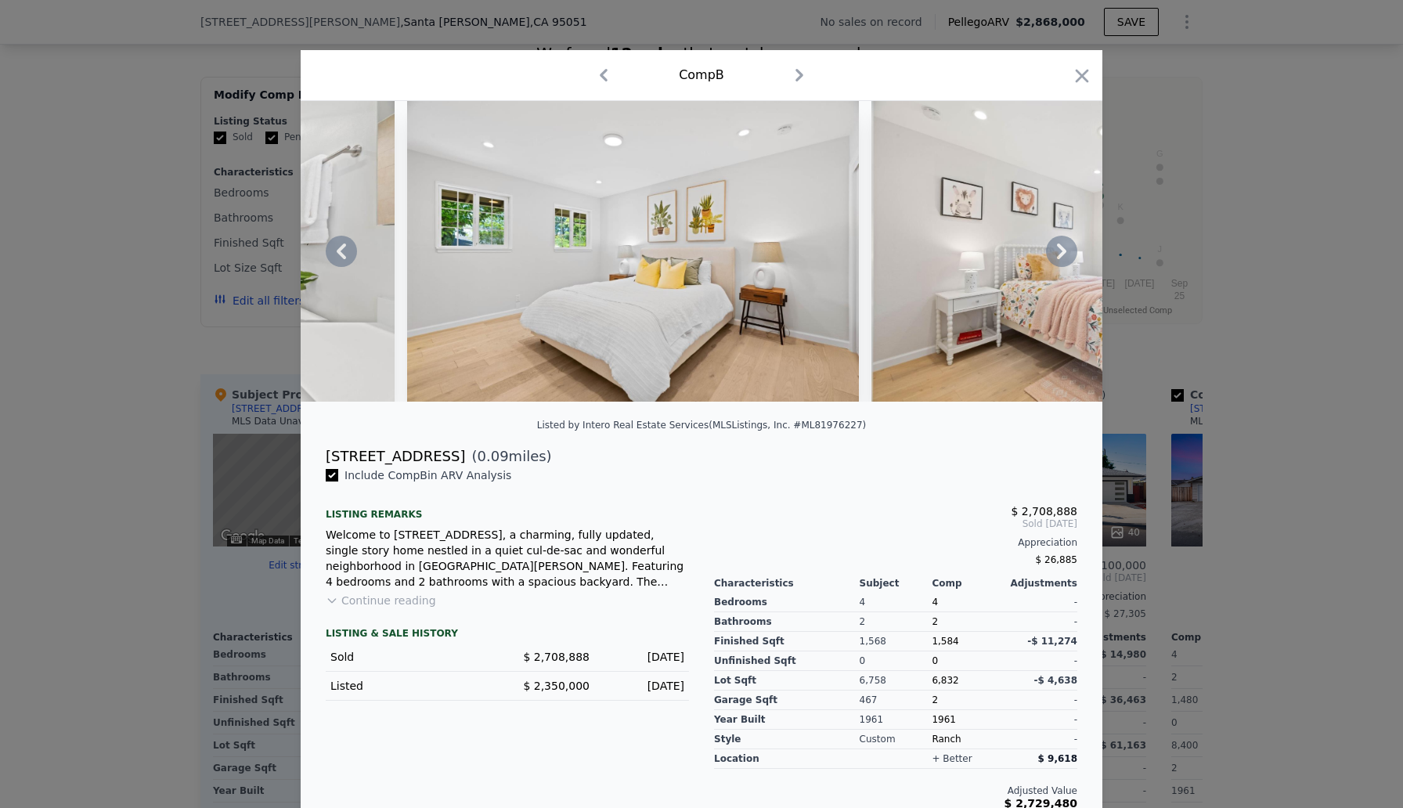
click at [1064, 252] on icon at bounding box center [1061, 252] width 9 height 16
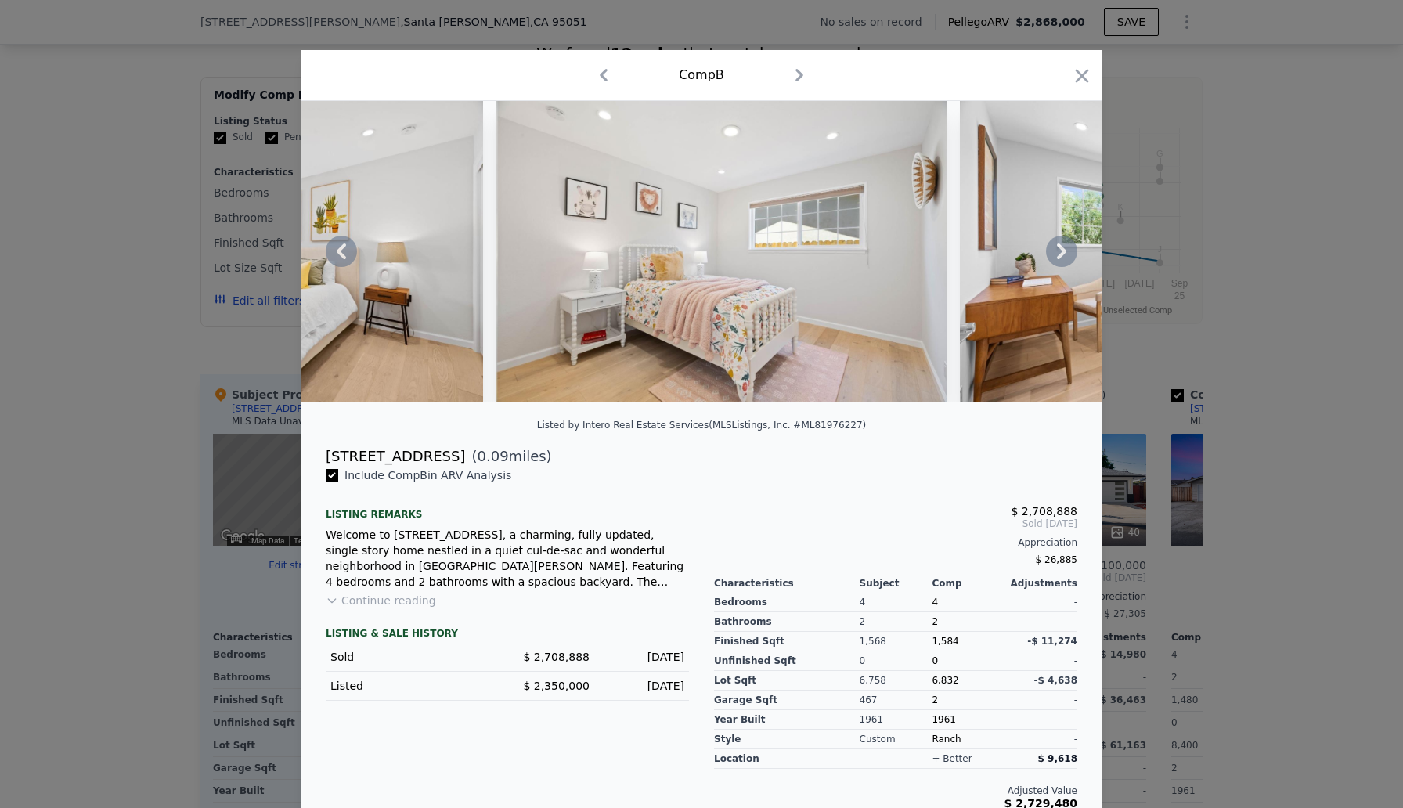
click at [1064, 249] on icon at bounding box center [1061, 252] width 9 height 16
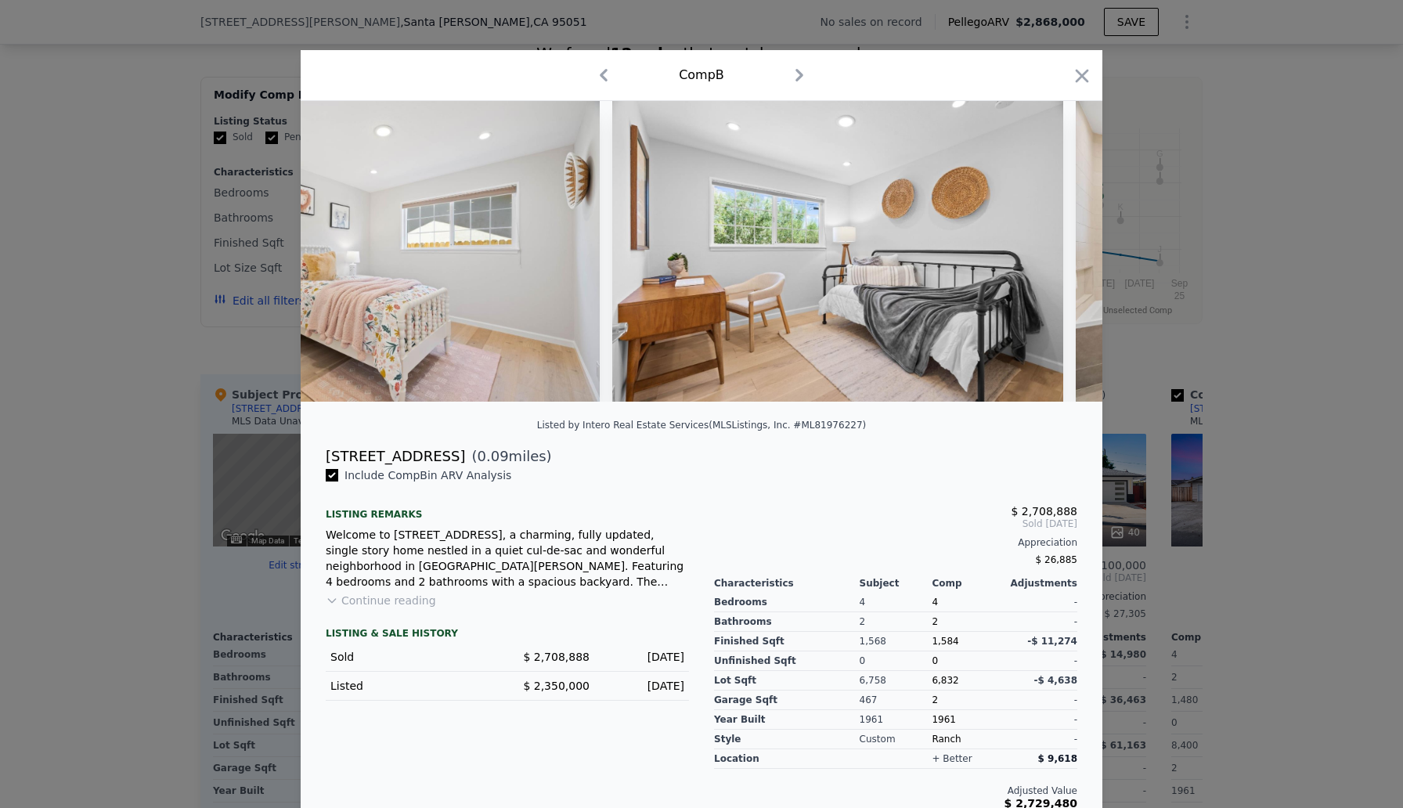
scroll to position [0, 7142]
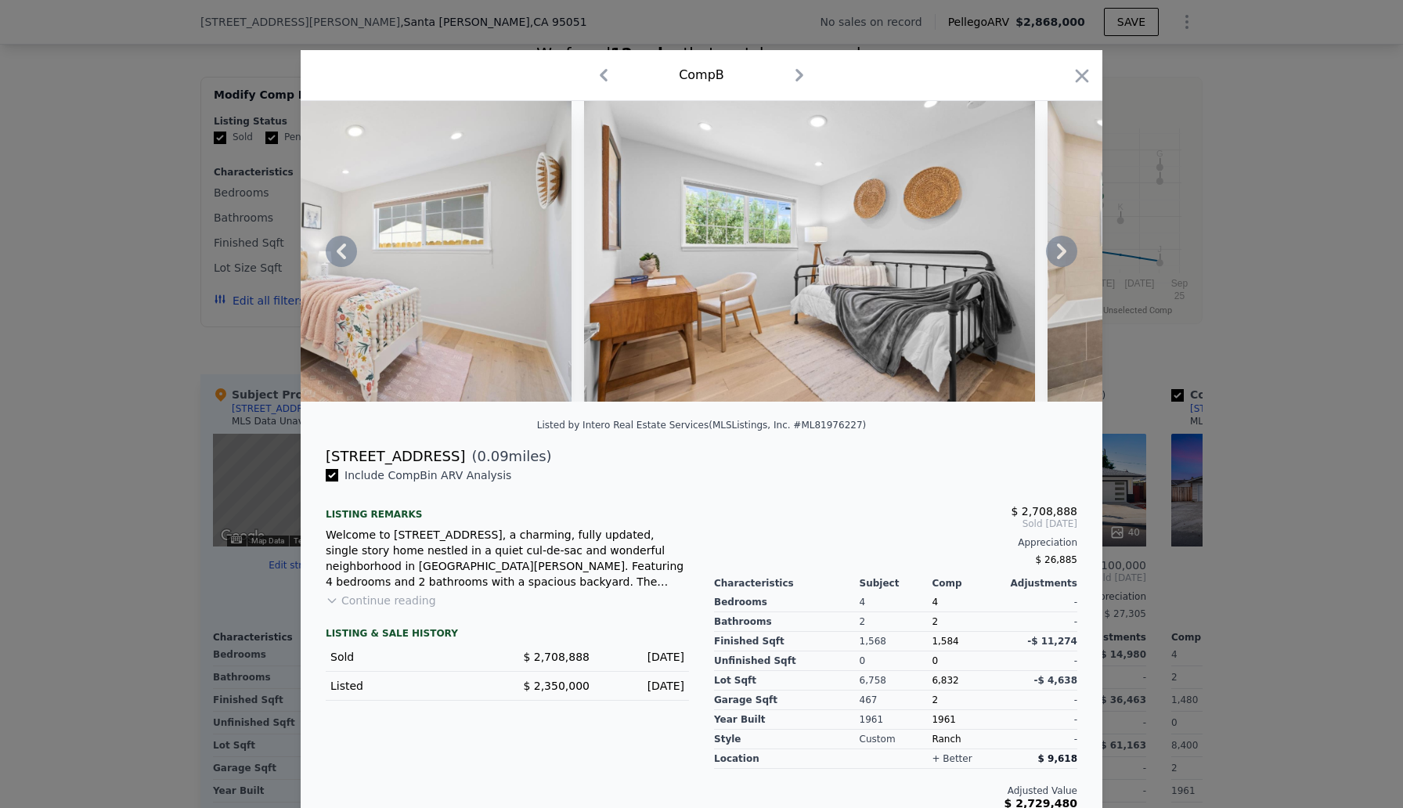
click at [1060, 245] on icon at bounding box center [1061, 252] width 9 height 16
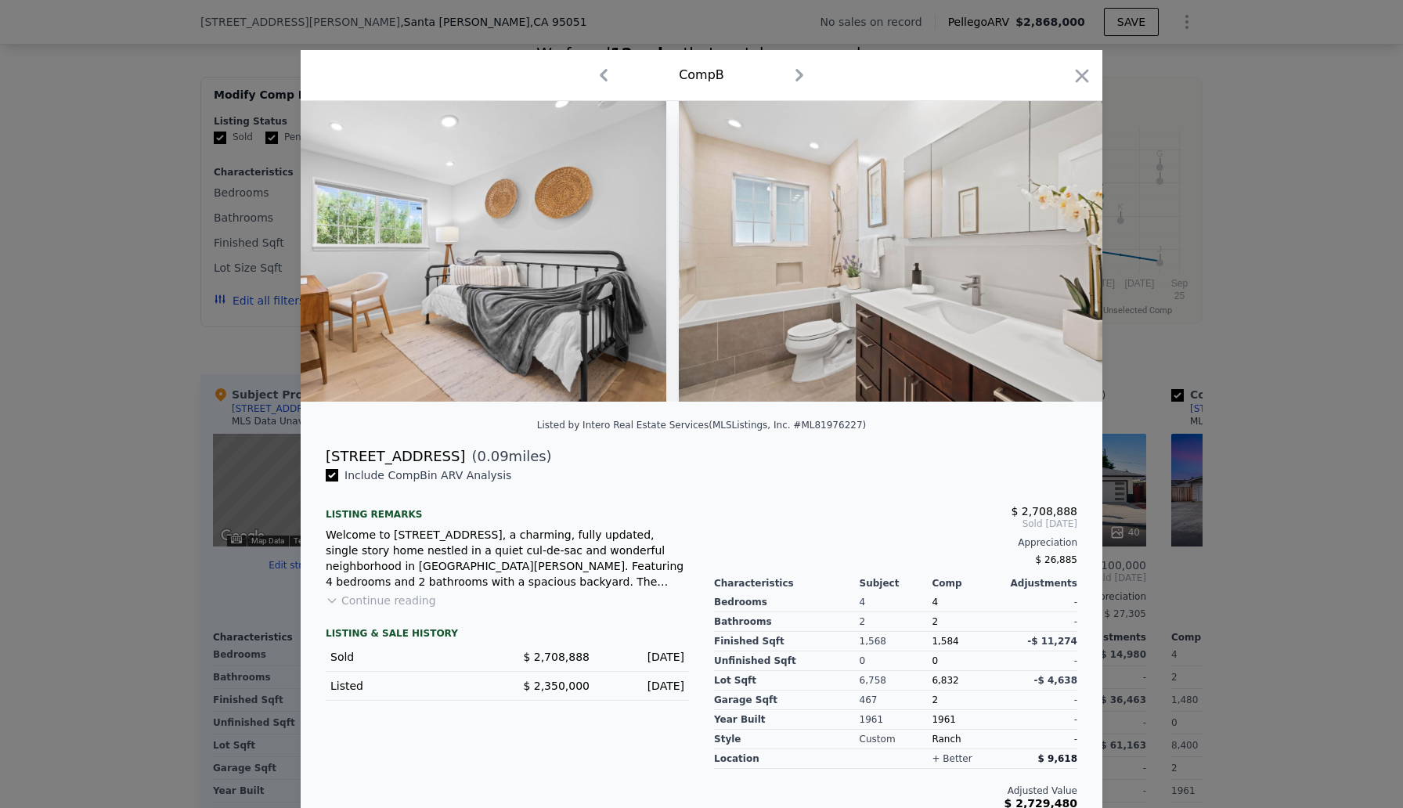
scroll to position [0, 7518]
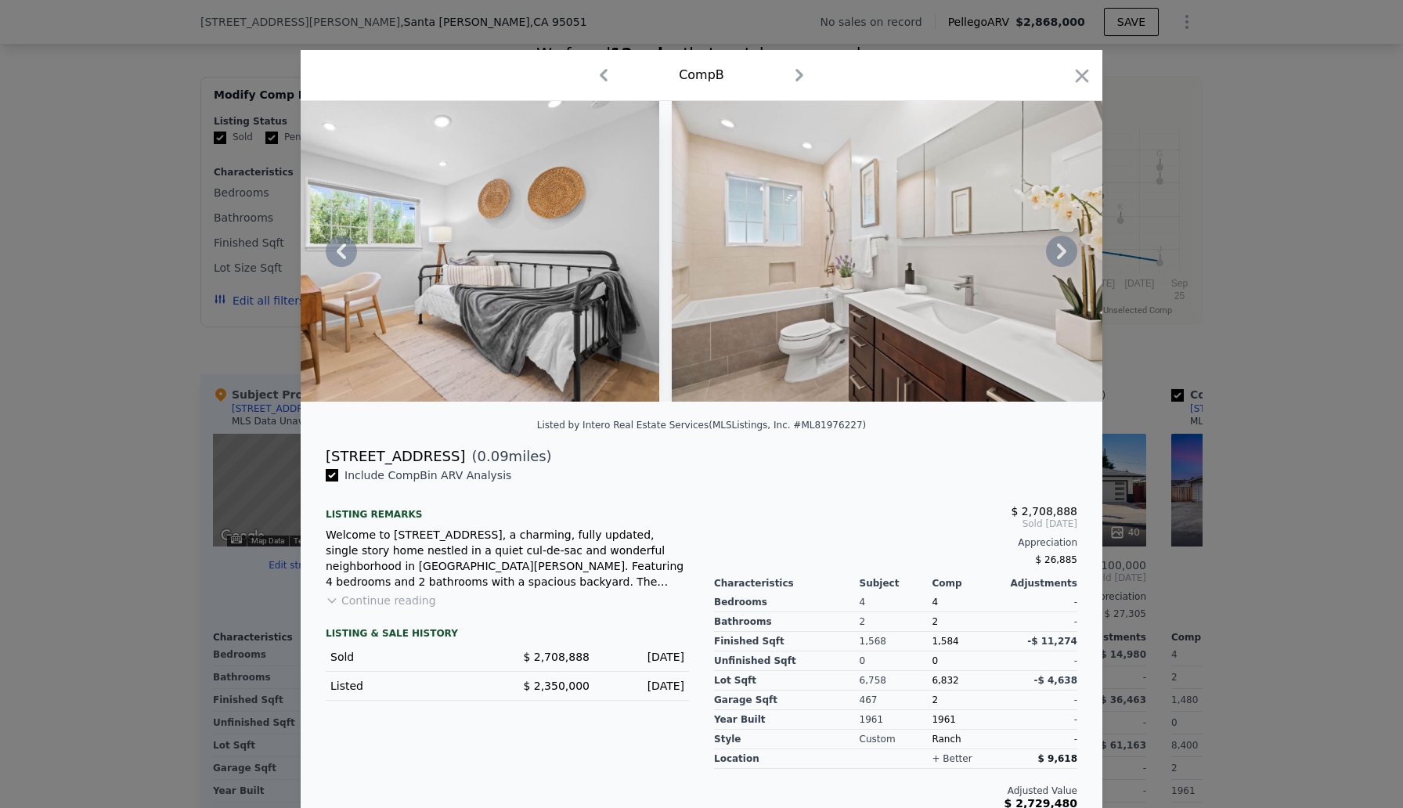
click at [1060, 243] on icon at bounding box center [1061, 251] width 31 height 31
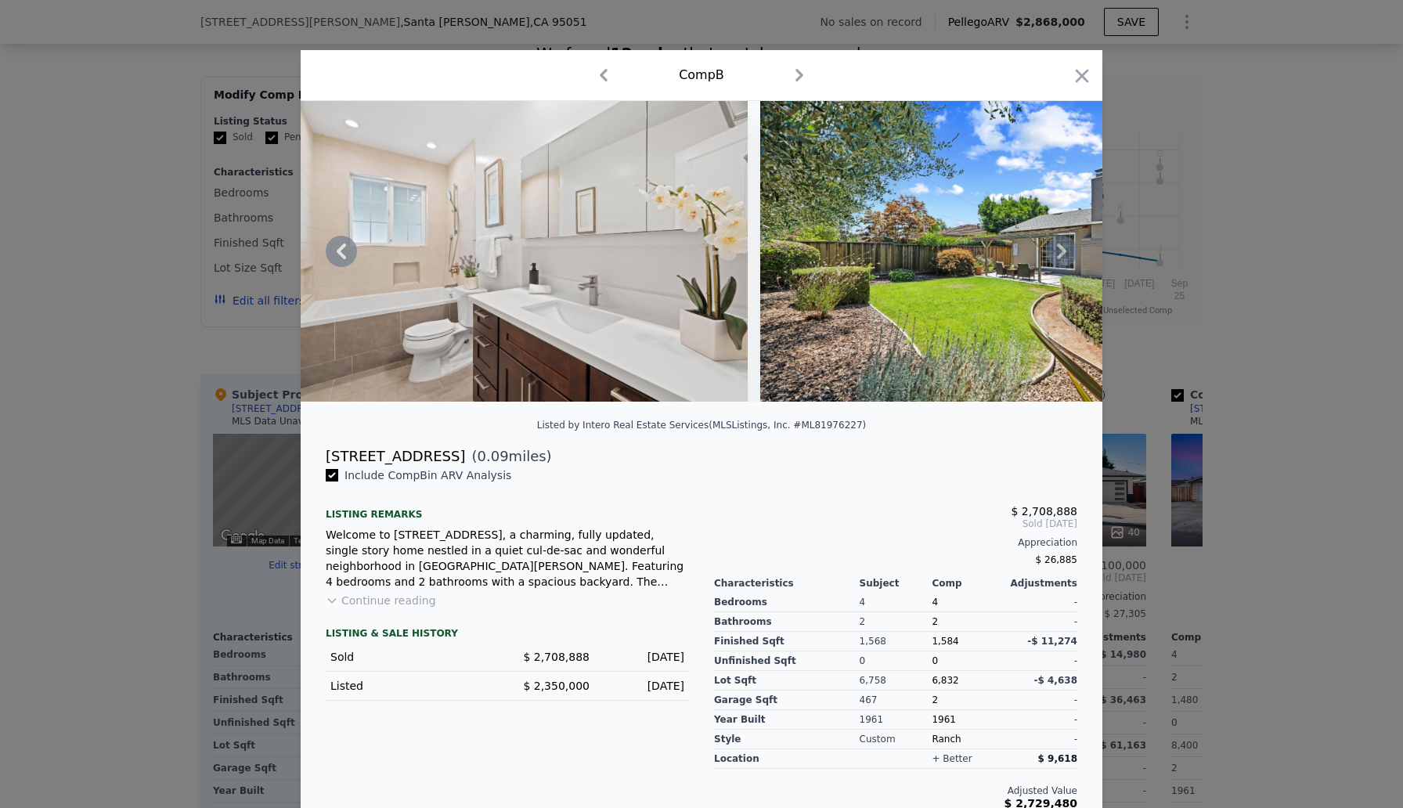
click at [1062, 244] on icon at bounding box center [1061, 251] width 31 height 31
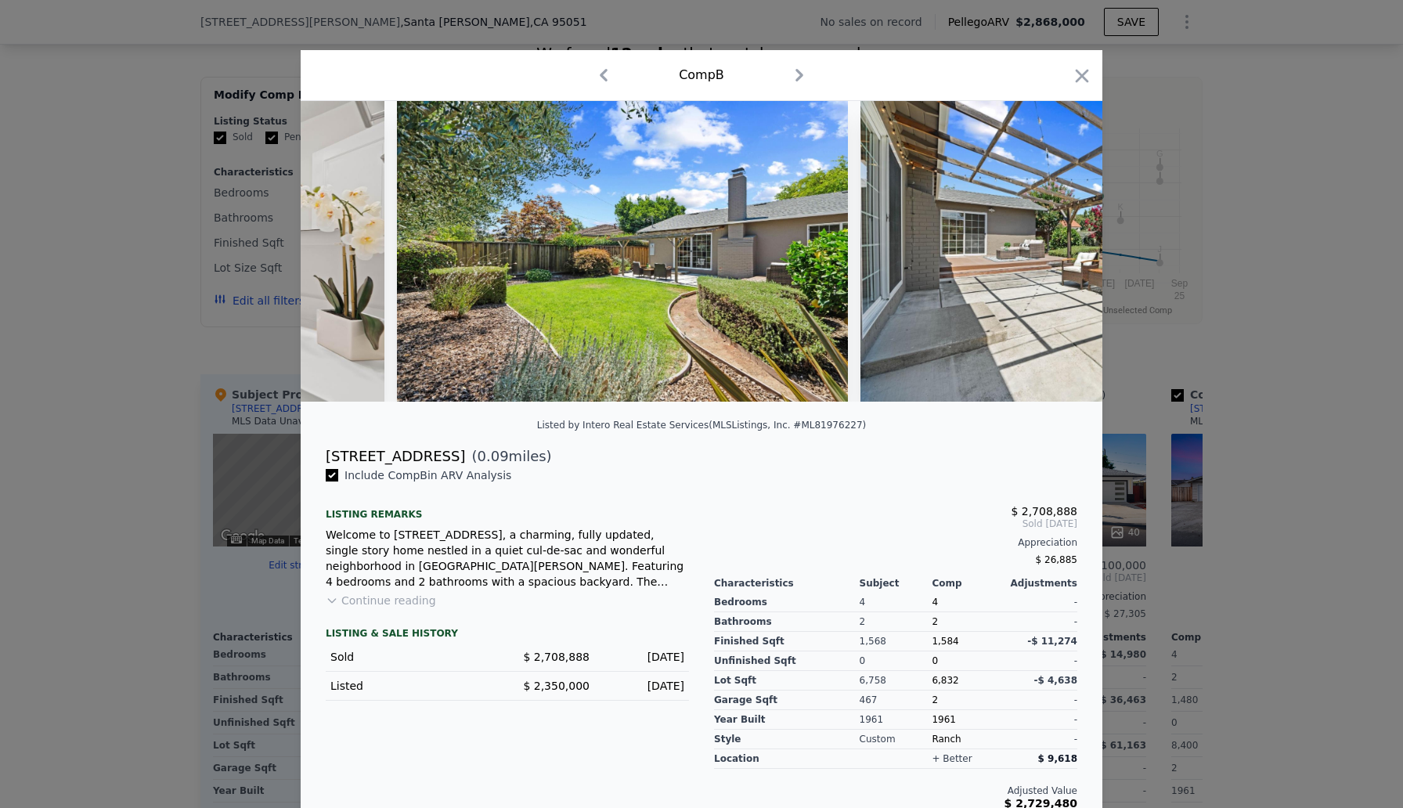
scroll to position [0, 8270]
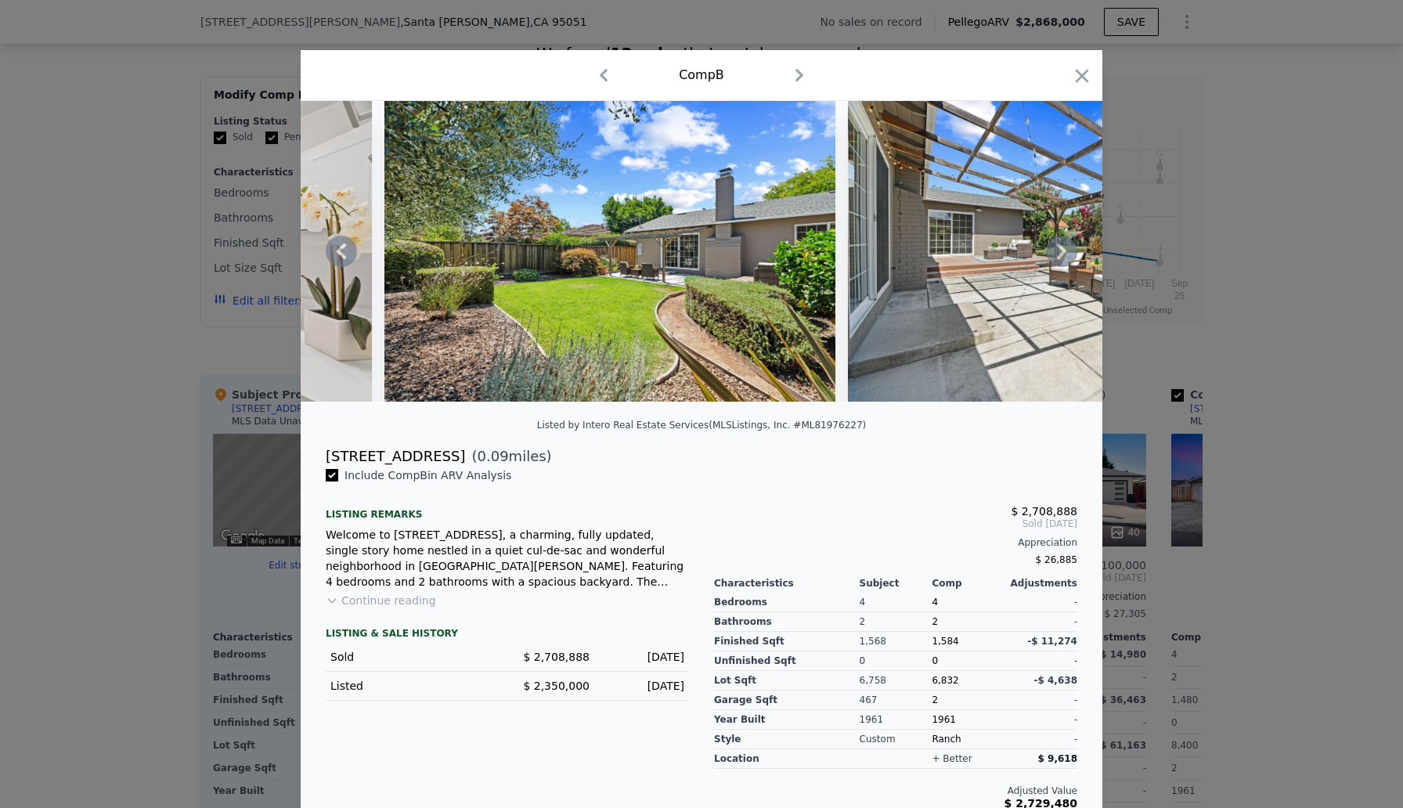
click at [1064, 251] on icon at bounding box center [1061, 252] width 9 height 16
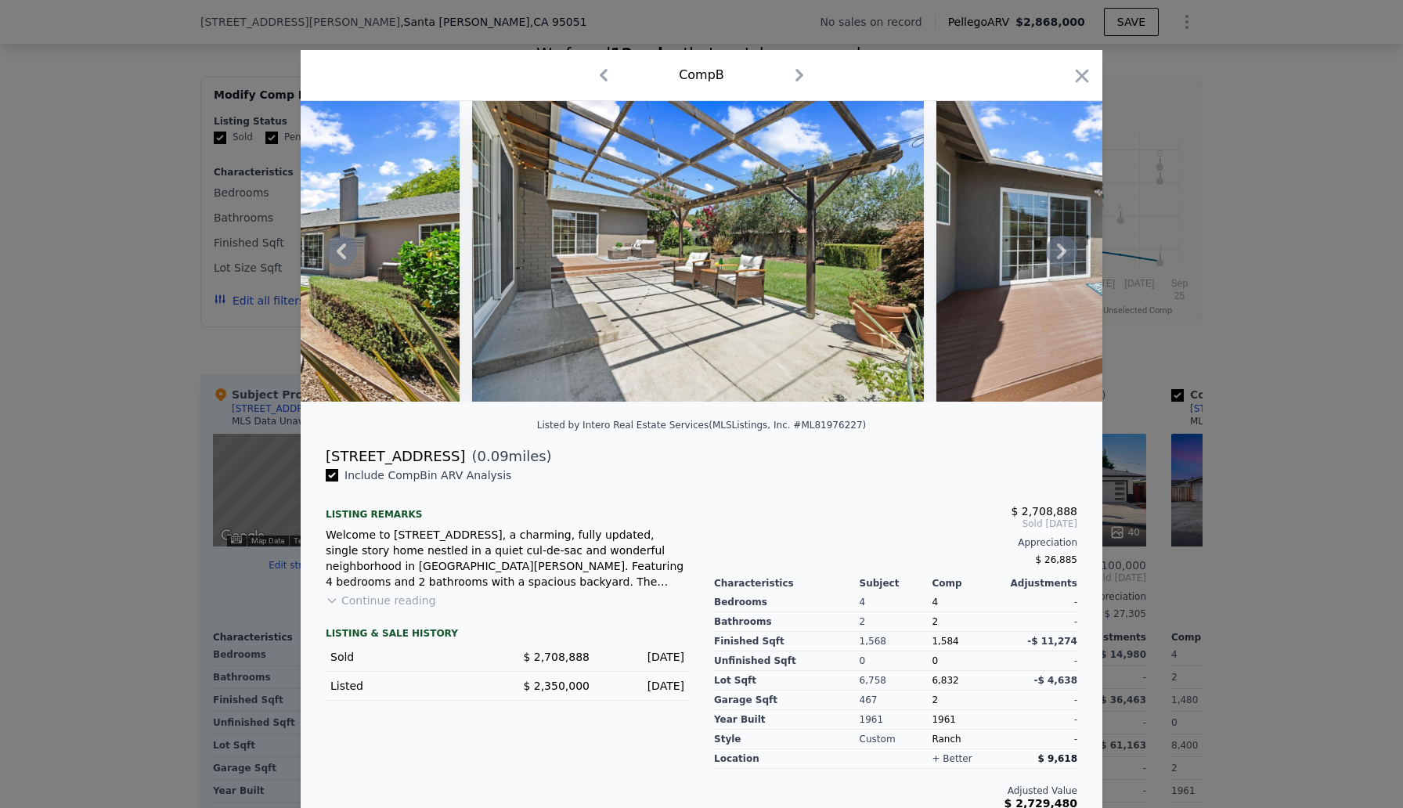
click at [1064, 251] on icon at bounding box center [1061, 252] width 9 height 16
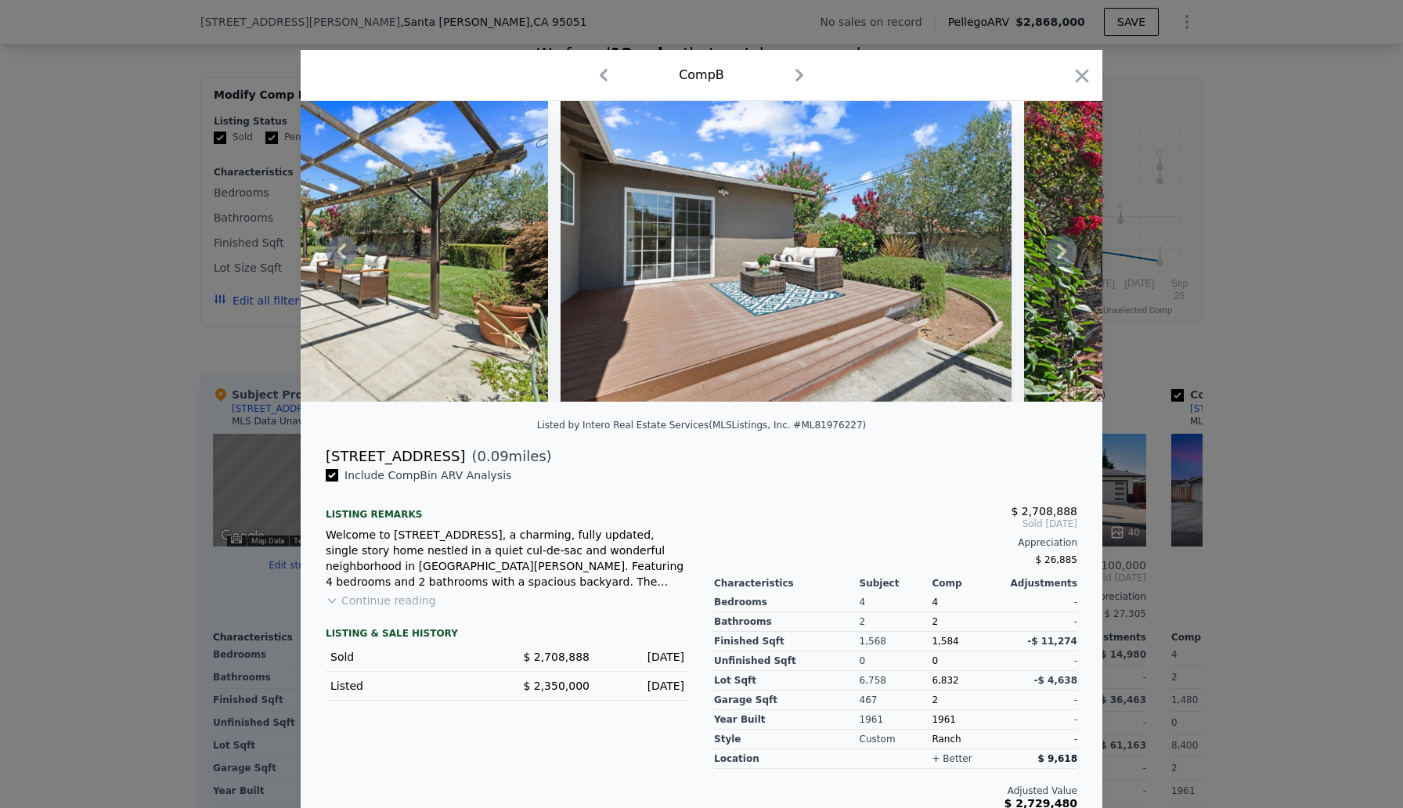
click at [1059, 250] on icon at bounding box center [1061, 251] width 31 height 31
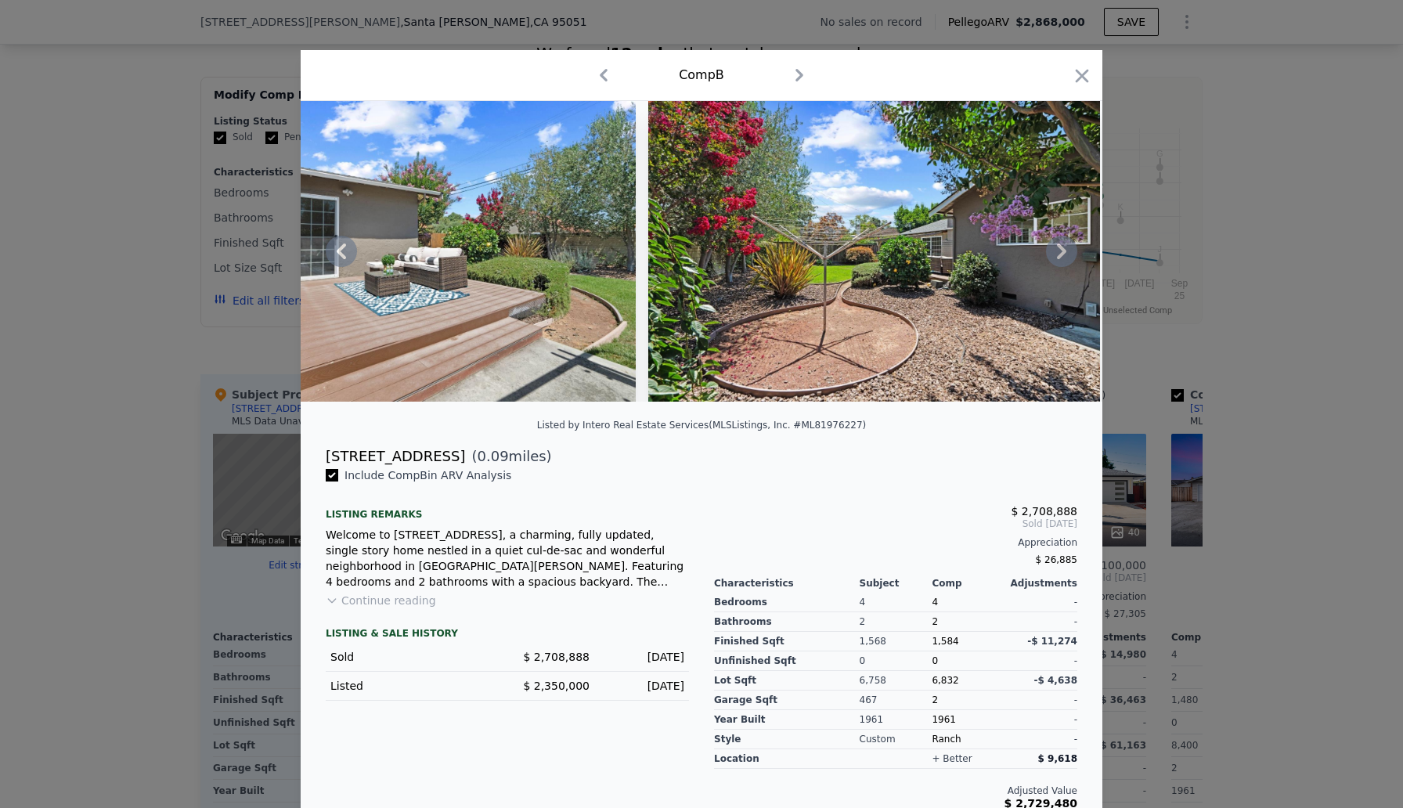
click at [1059, 250] on icon at bounding box center [1061, 251] width 31 height 31
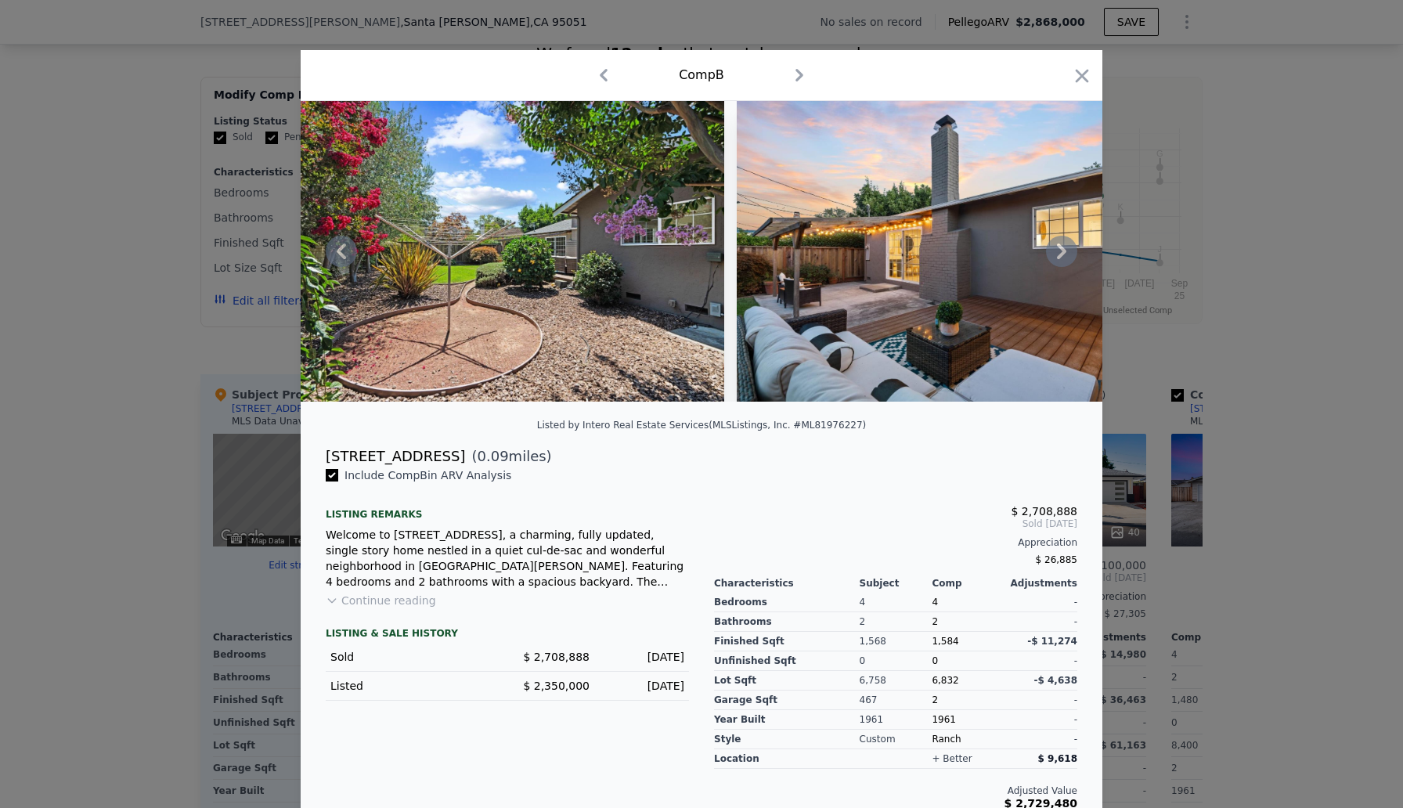
click at [1060, 247] on icon at bounding box center [1061, 252] width 9 height 16
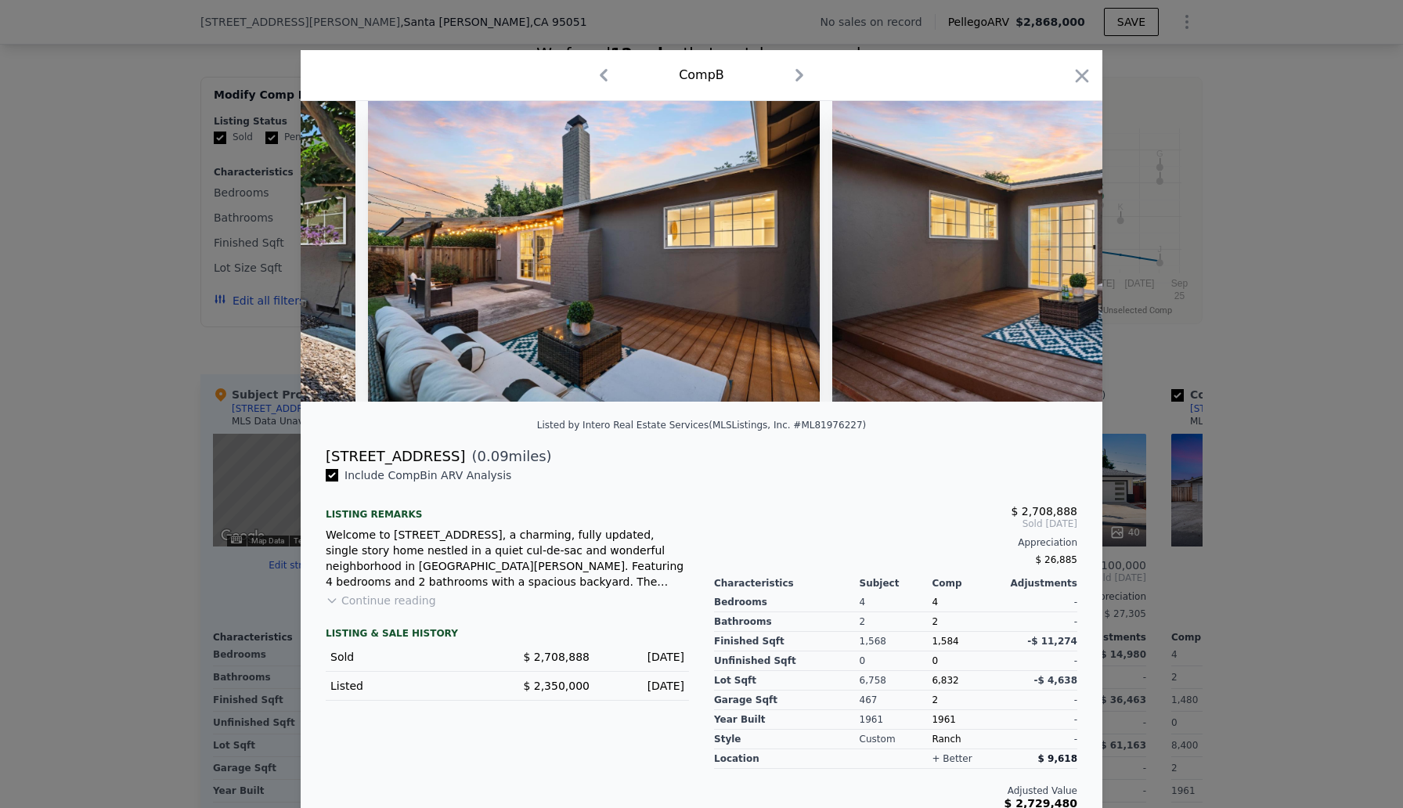
scroll to position [0, 10150]
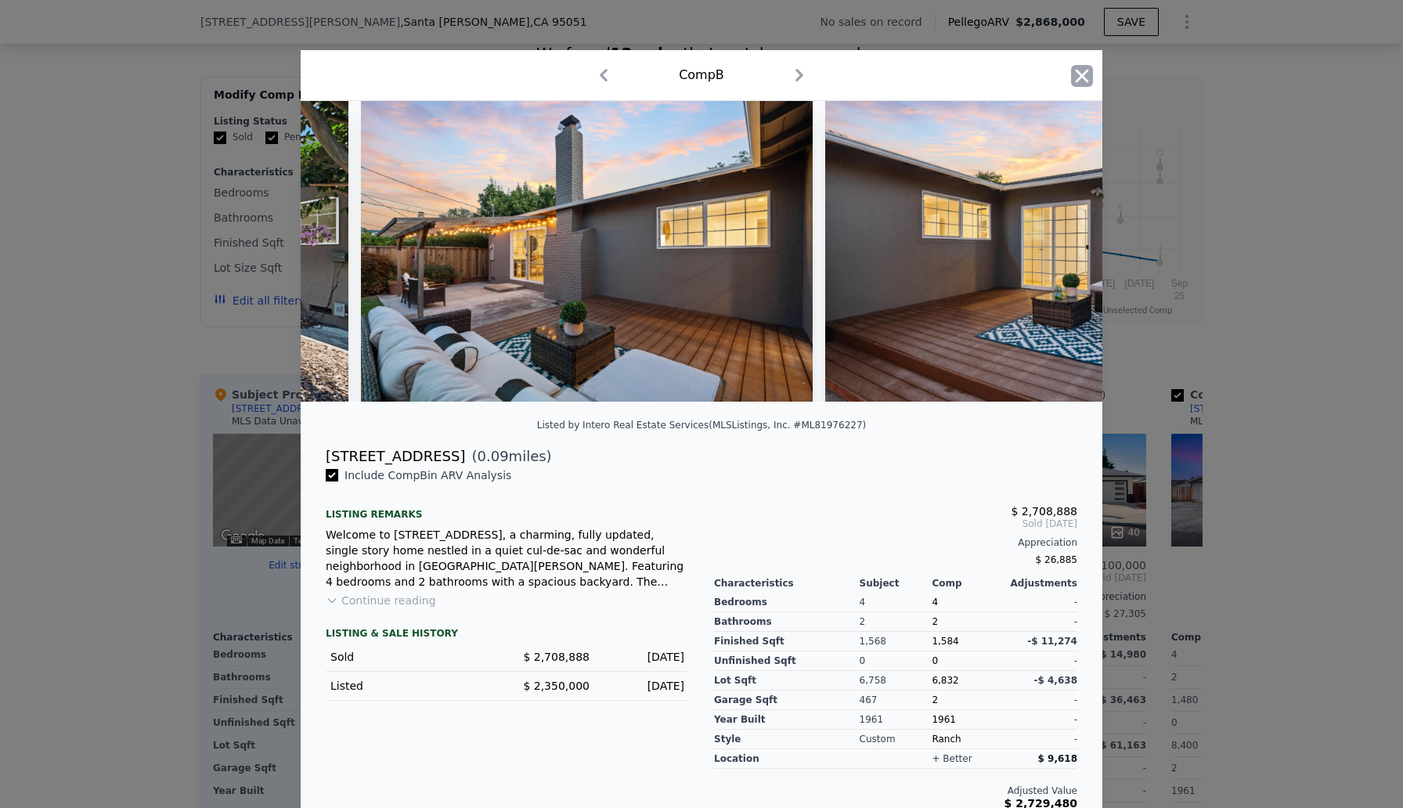
click at [1082, 73] on icon "button" at bounding box center [1082, 76] width 22 height 22
